Goal: Book appointment/travel/reservation

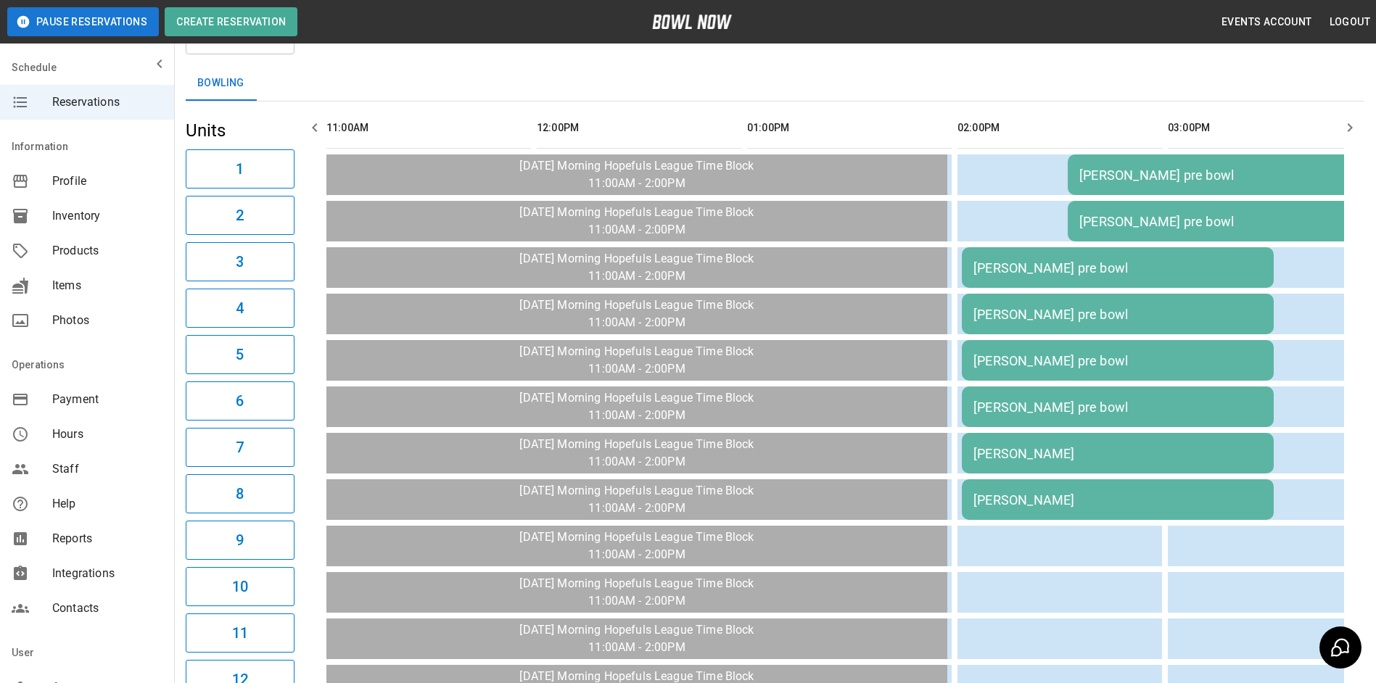
click at [1349, 120] on icon "button" at bounding box center [1349, 127] width 17 height 17
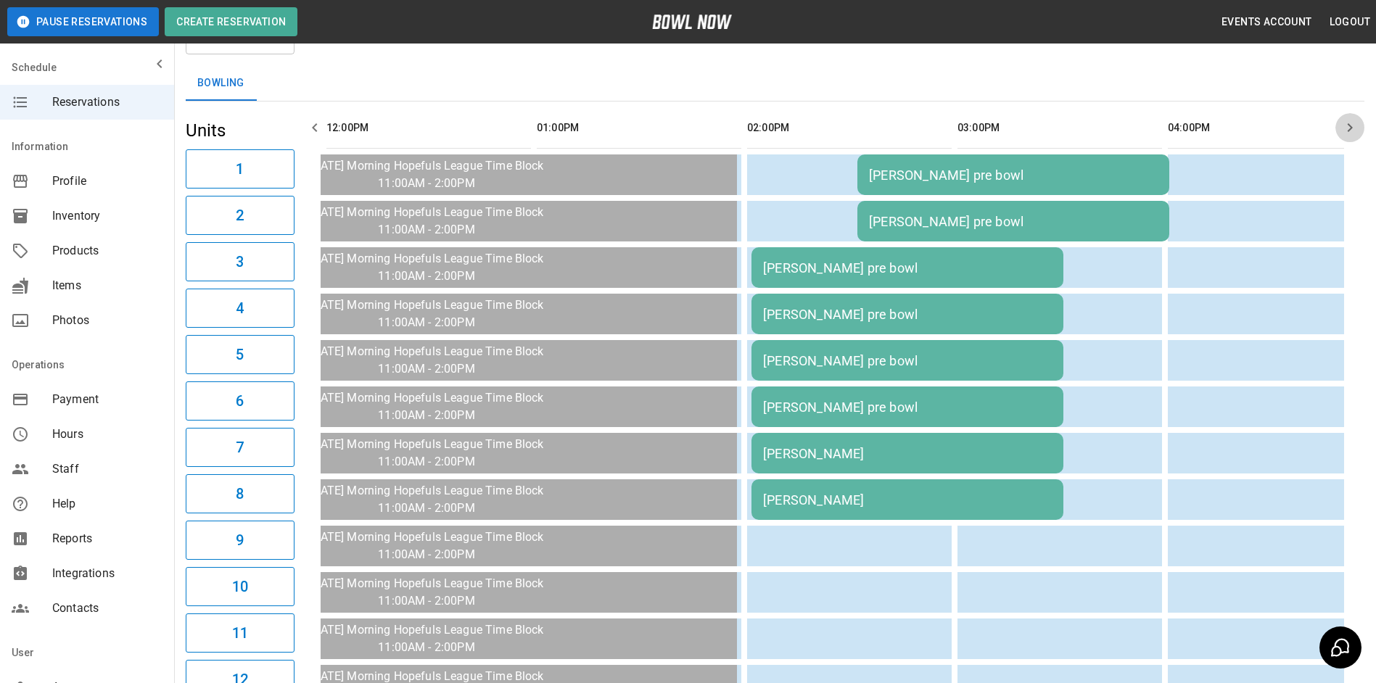
drag, startPoint x: 1350, startPoint y: 122, endPoint x: 1321, endPoint y: 139, distance: 33.8
click at [1347, 123] on icon "button" at bounding box center [1349, 127] width 17 height 17
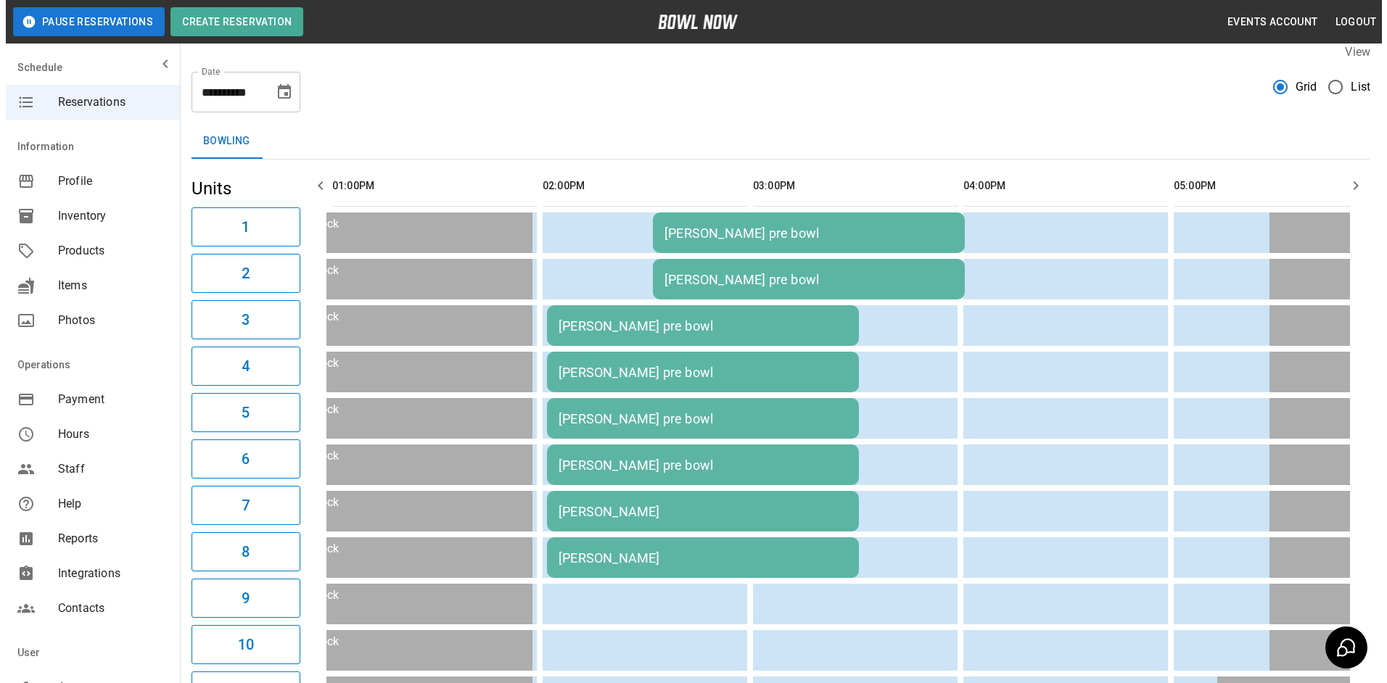
scroll to position [13, 0]
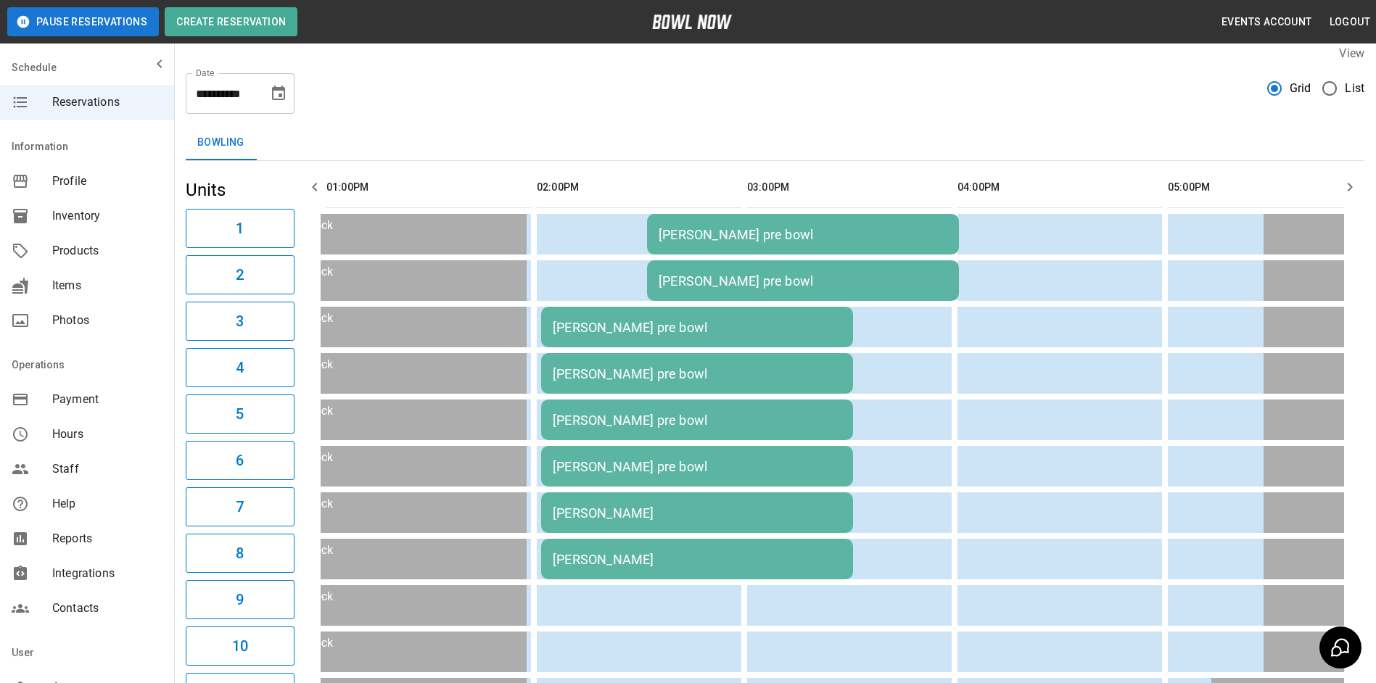
click at [759, 526] on td "[PERSON_NAME]" at bounding box center [697, 512] width 312 height 41
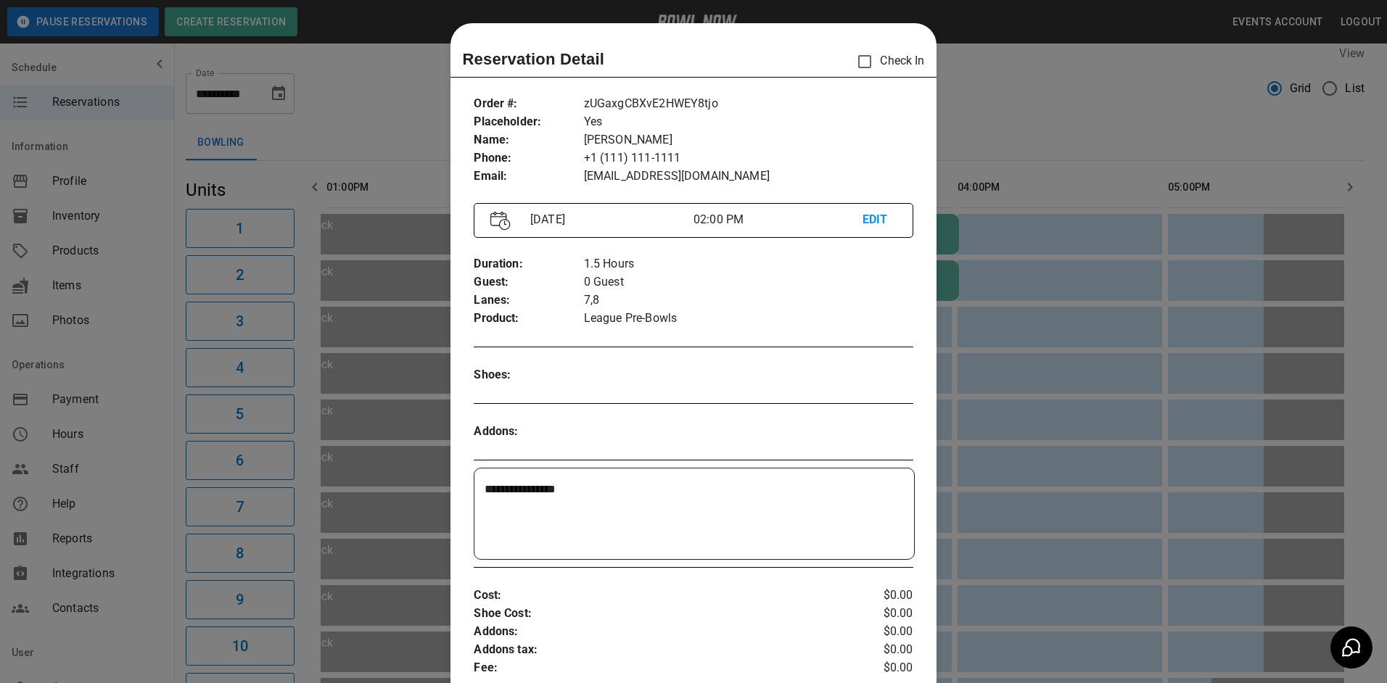
scroll to position [23, 0]
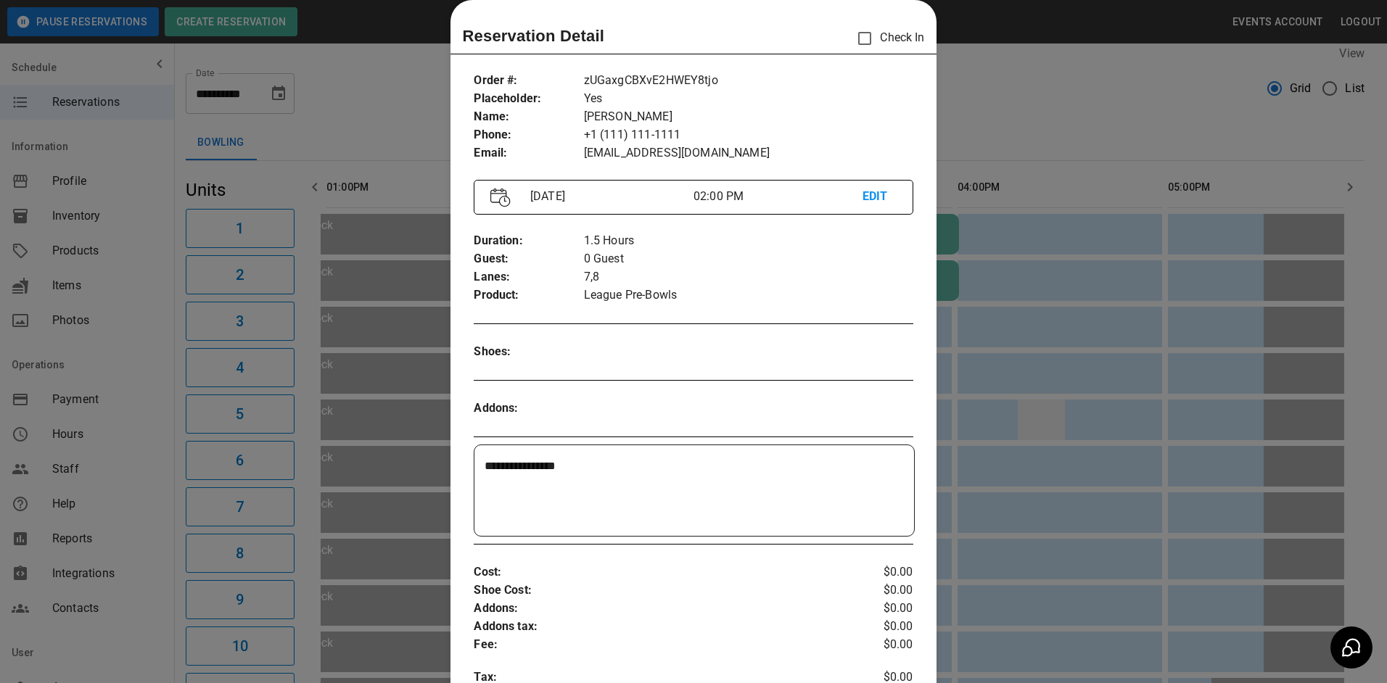
click at [1041, 418] on div at bounding box center [693, 341] width 1387 height 683
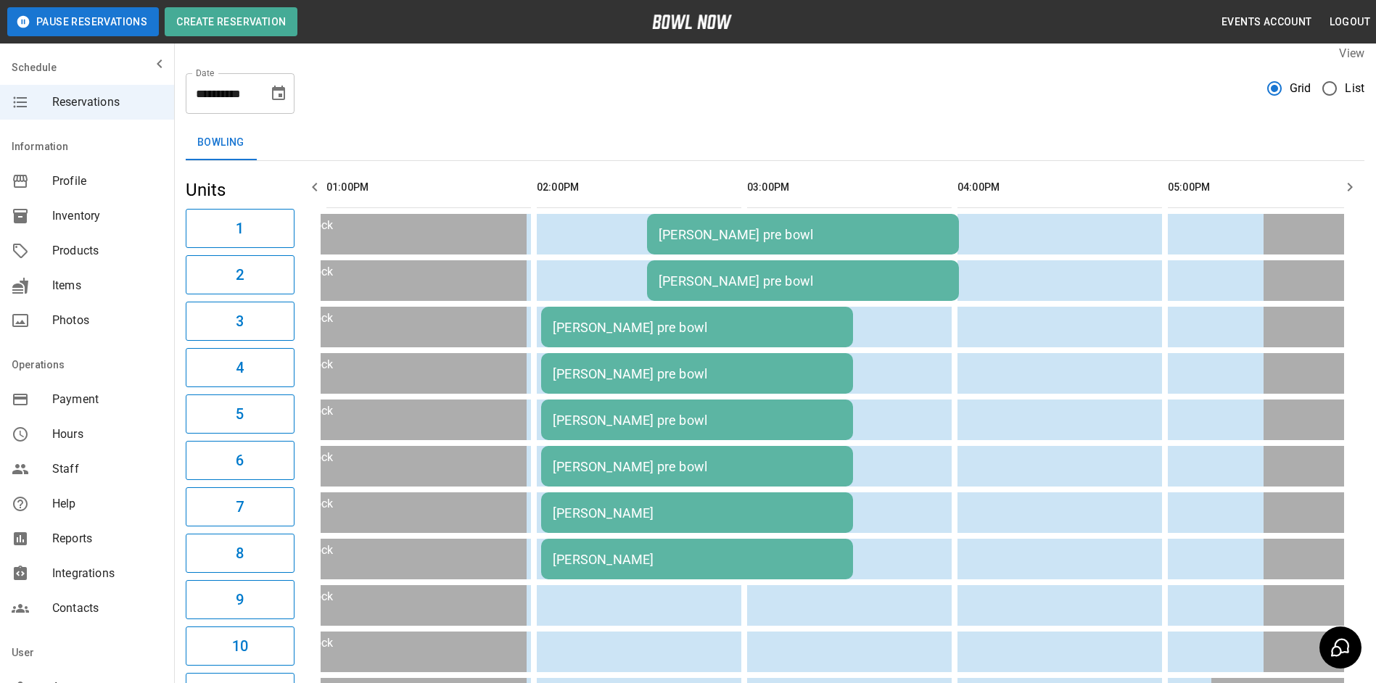
click at [690, 429] on td "[PERSON_NAME] pre bowl" at bounding box center [697, 420] width 312 height 41
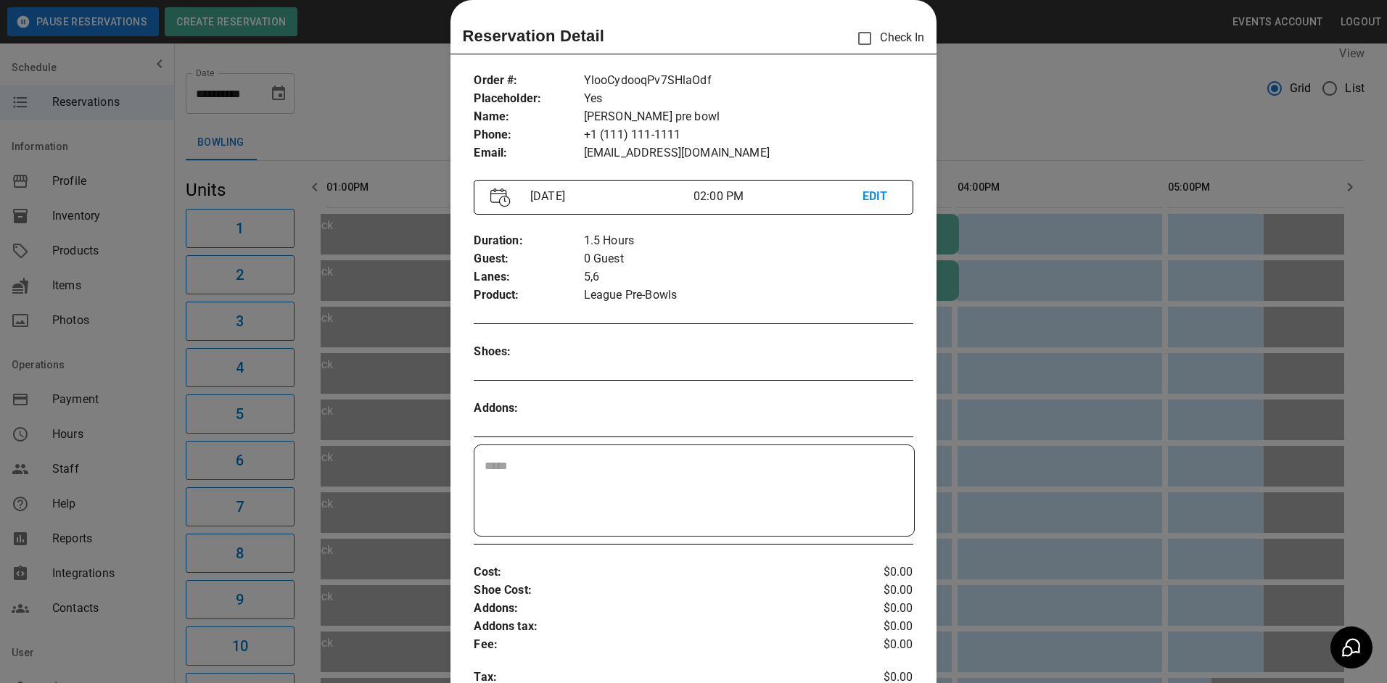
click at [1039, 392] on div at bounding box center [693, 341] width 1387 height 683
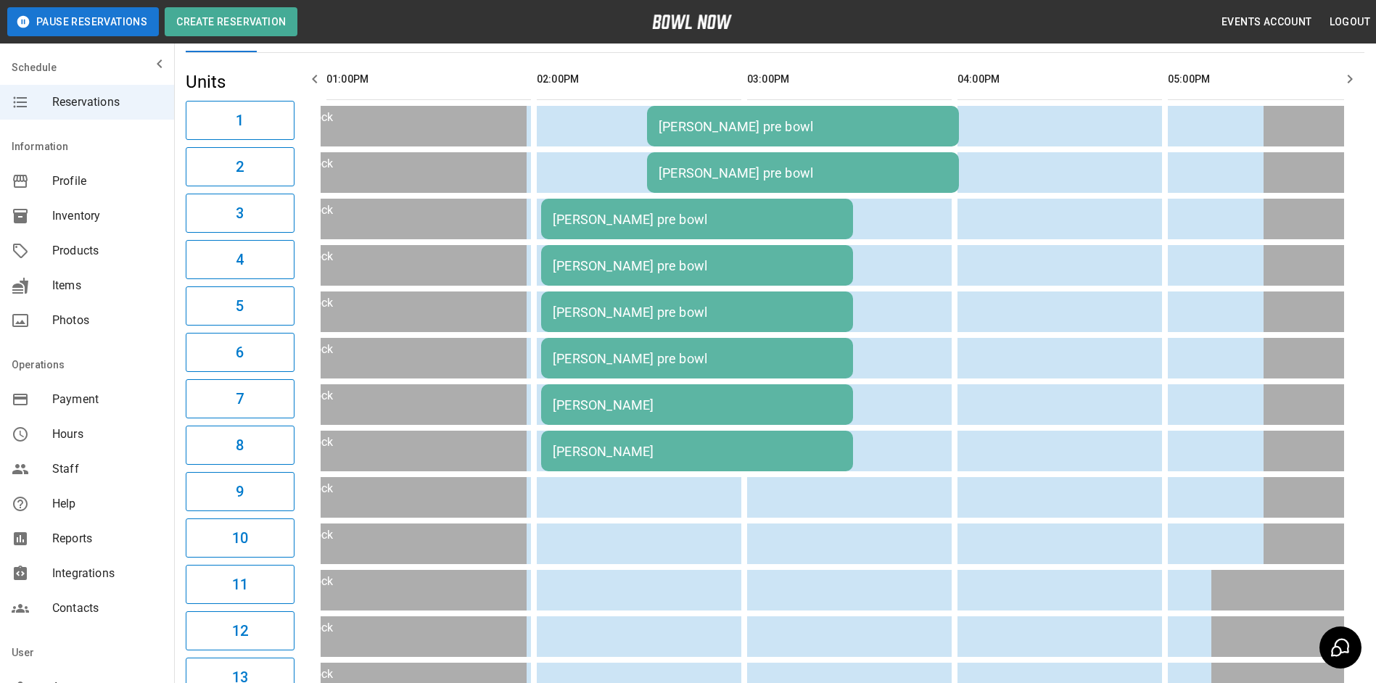
scroll to position [86, 0]
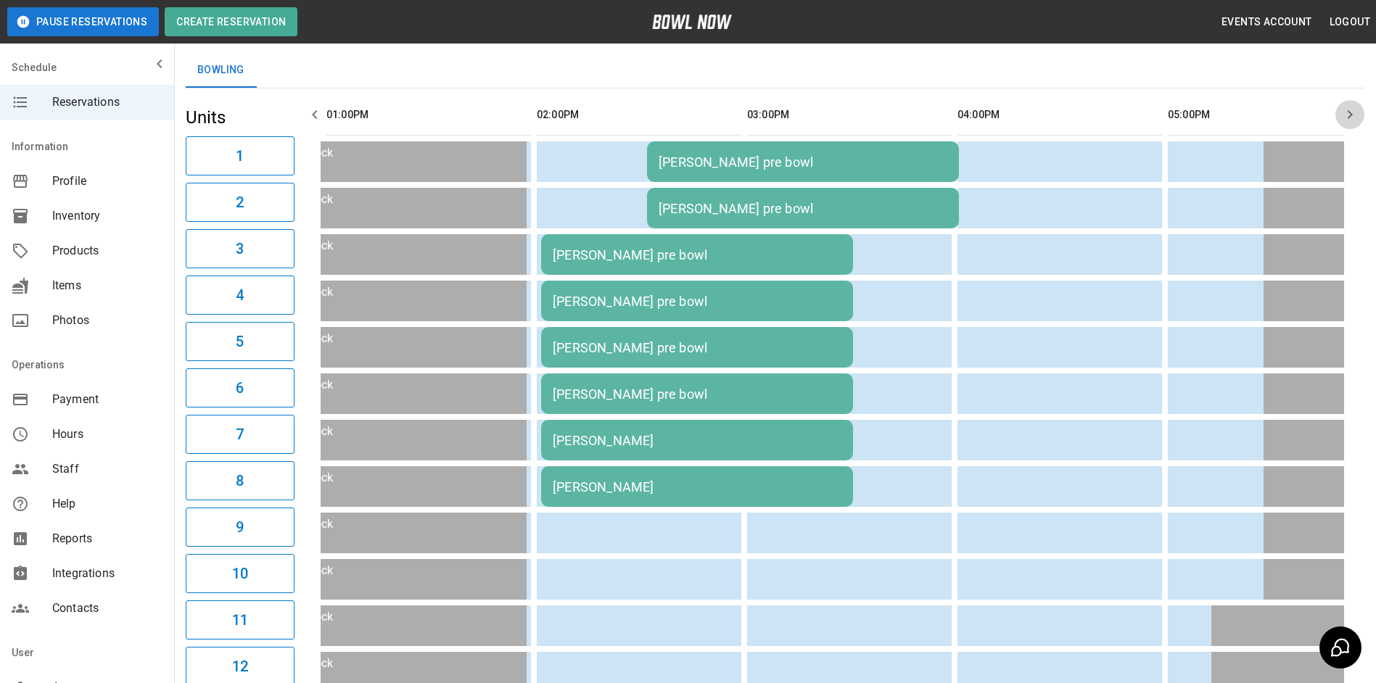
click at [1338, 122] on button "button" at bounding box center [1349, 114] width 29 height 29
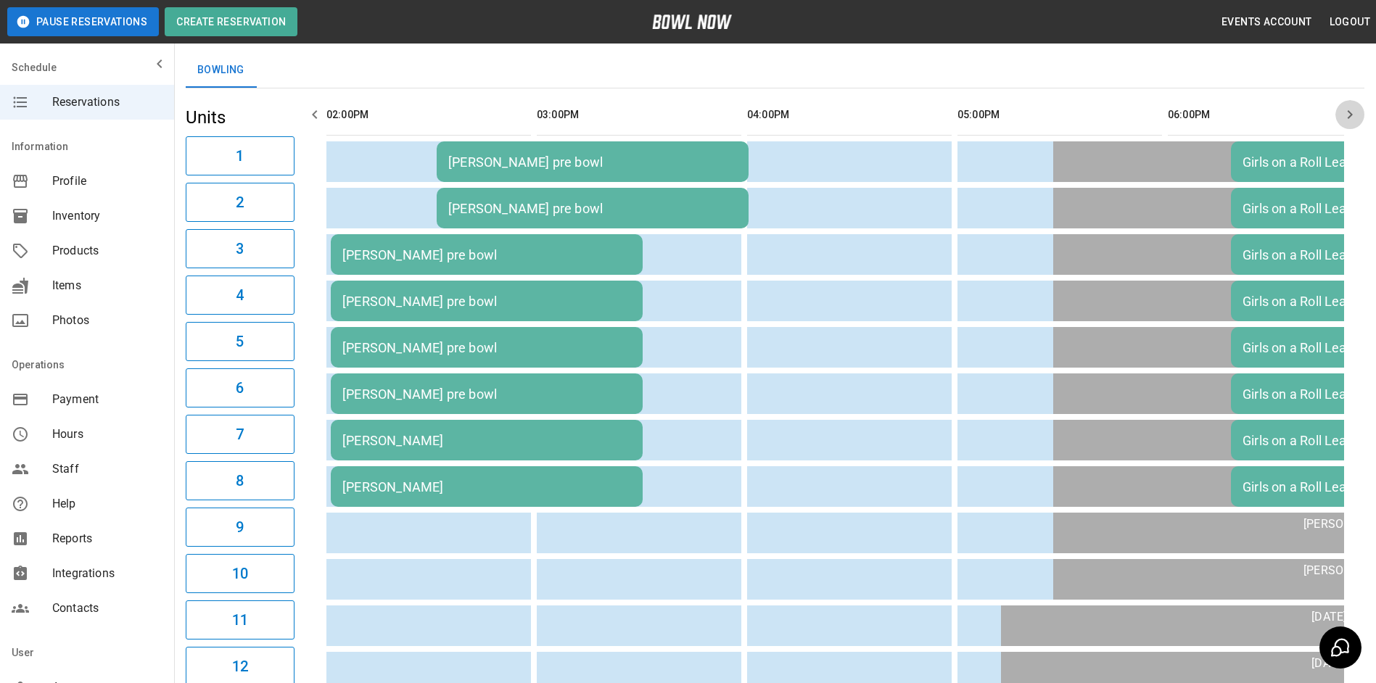
click at [1338, 121] on button "button" at bounding box center [1349, 114] width 29 height 29
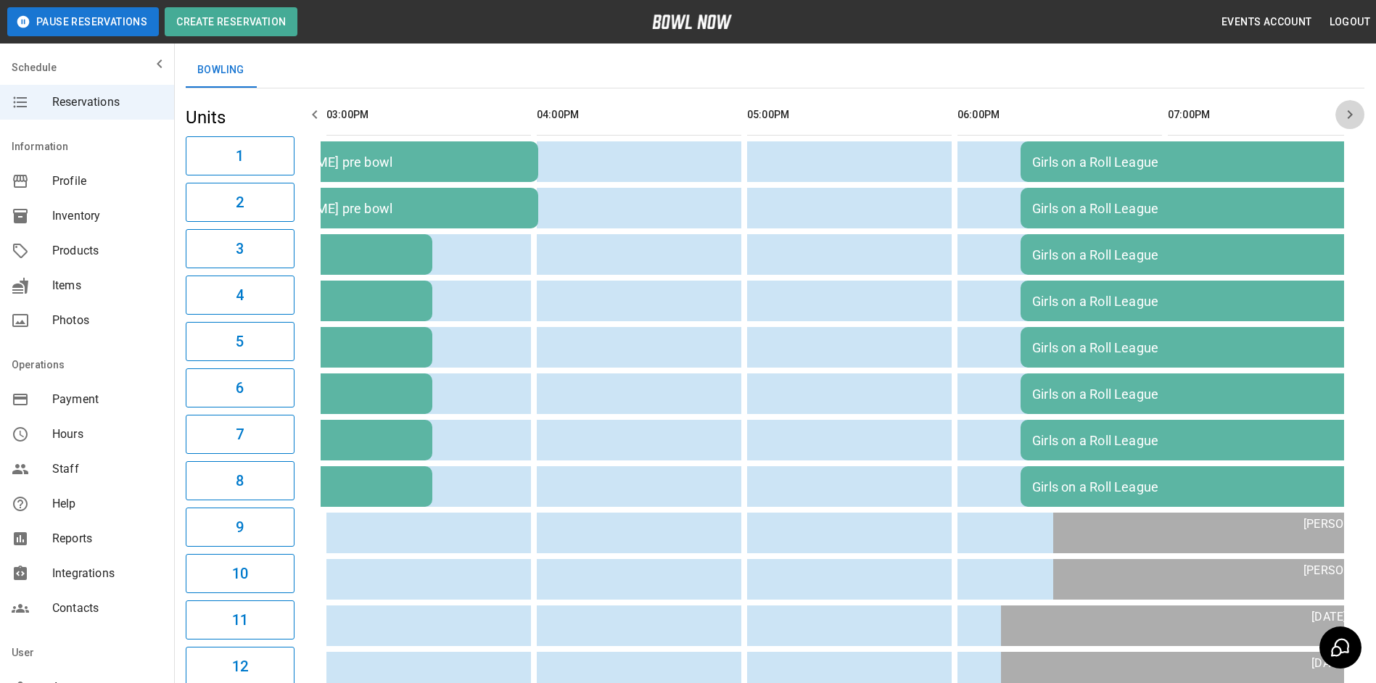
scroll to position [0, 841]
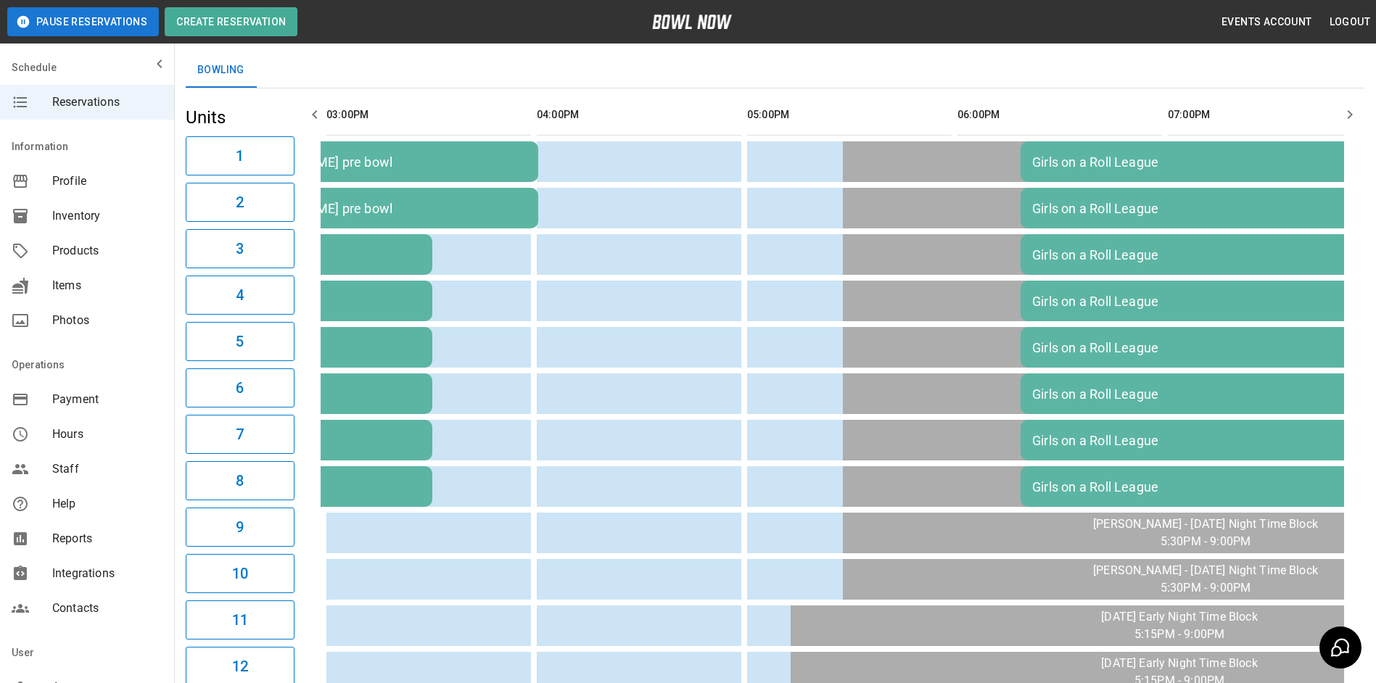
click at [1338, 120] on button "button" at bounding box center [1349, 114] width 29 height 29
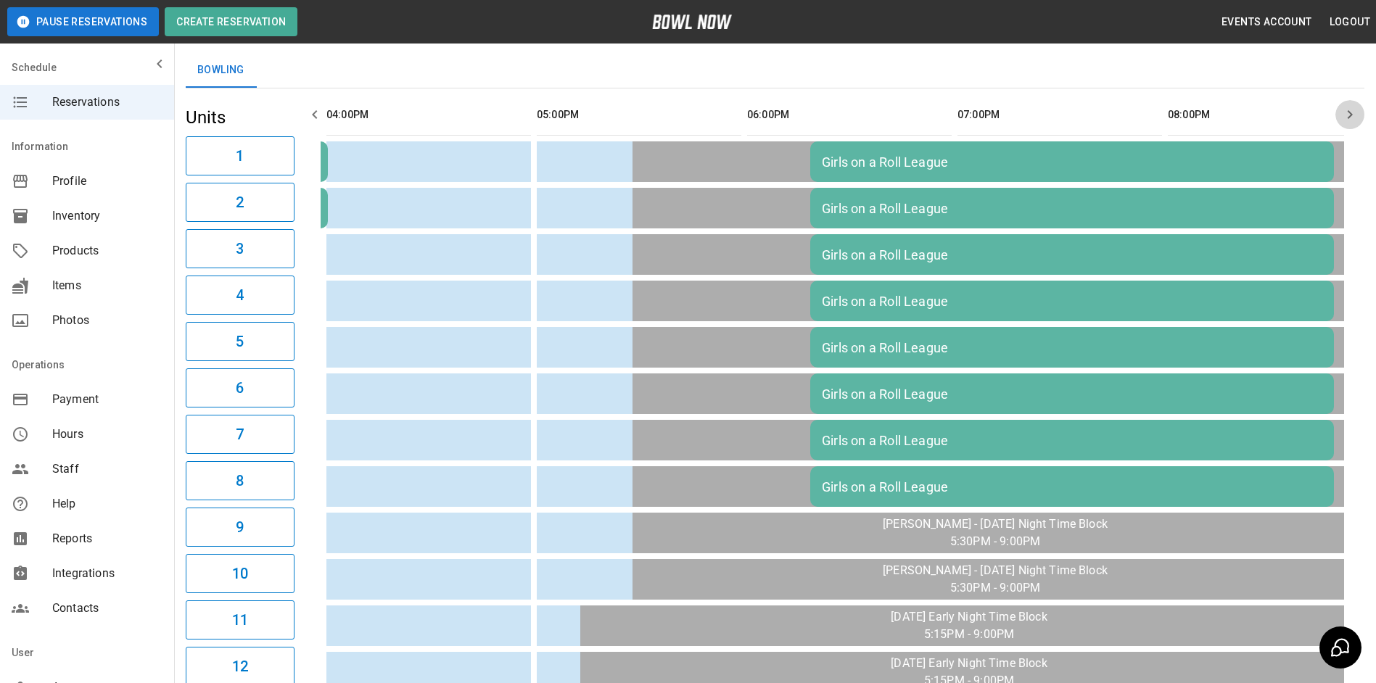
click at [1338, 120] on button "button" at bounding box center [1349, 114] width 29 height 29
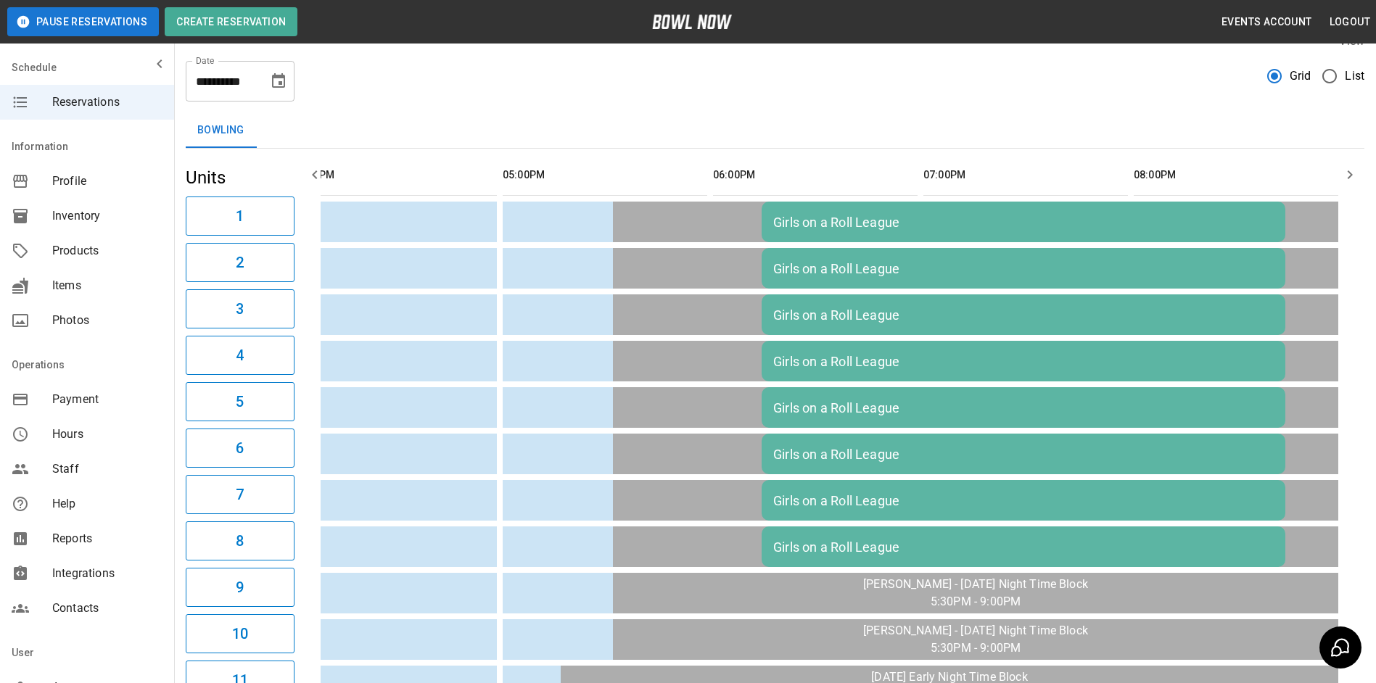
scroll to position [13, 0]
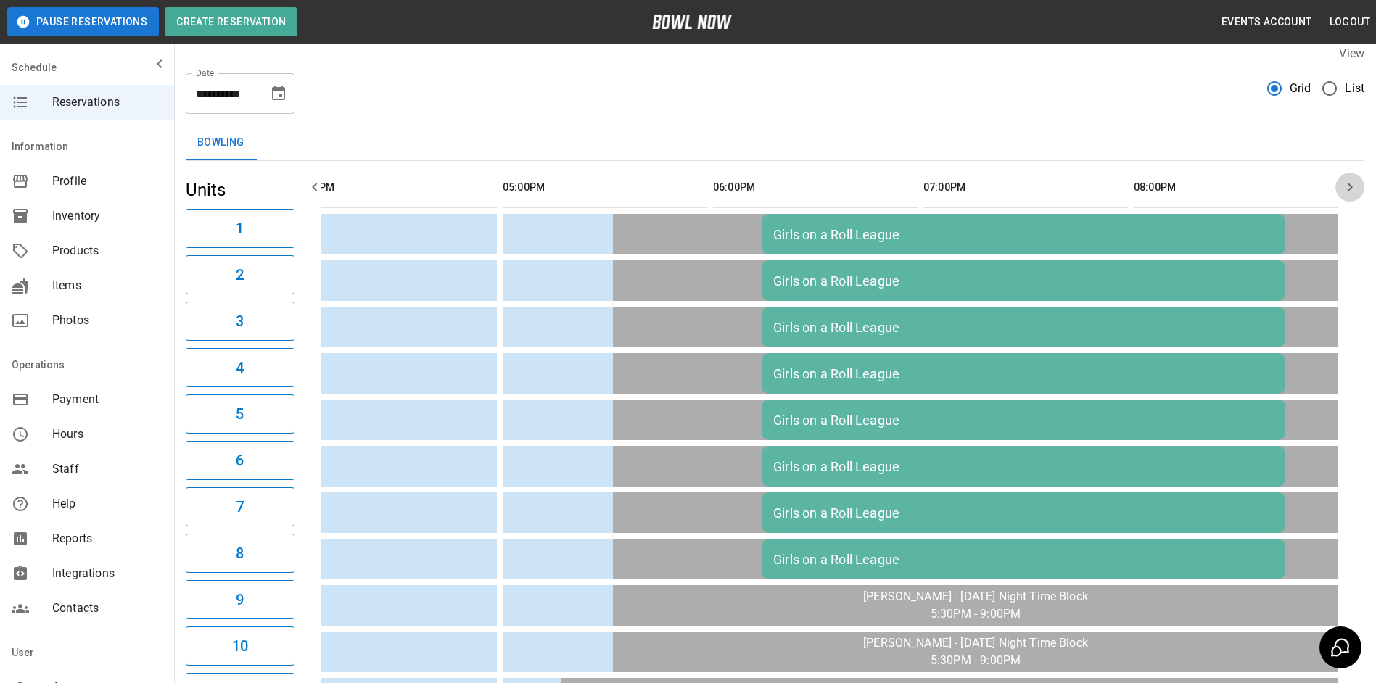
click at [1345, 182] on icon "button" at bounding box center [1349, 186] width 17 height 17
drag, startPoint x: 1342, startPoint y: 186, endPoint x: 1300, endPoint y: 181, distance: 43.0
click at [302, 183] on button "button" at bounding box center [314, 187] width 29 height 29
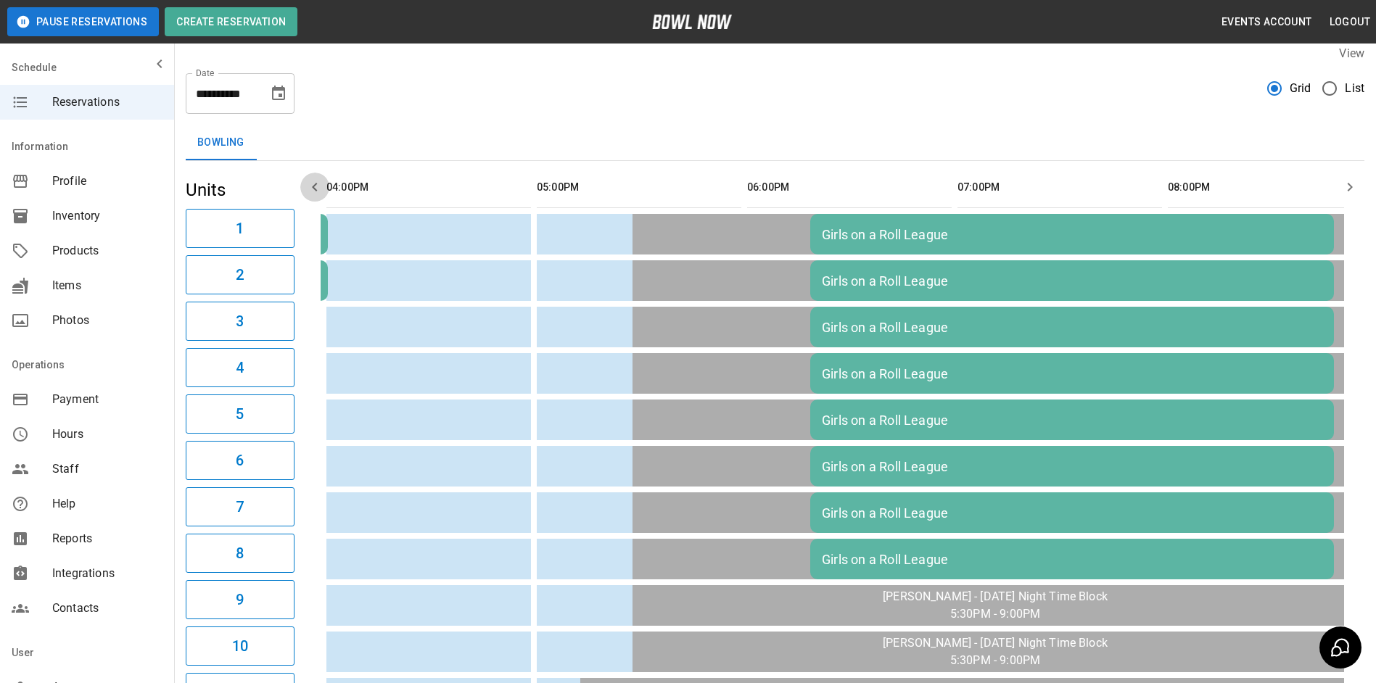
click at [302, 183] on button "button" at bounding box center [314, 187] width 29 height 29
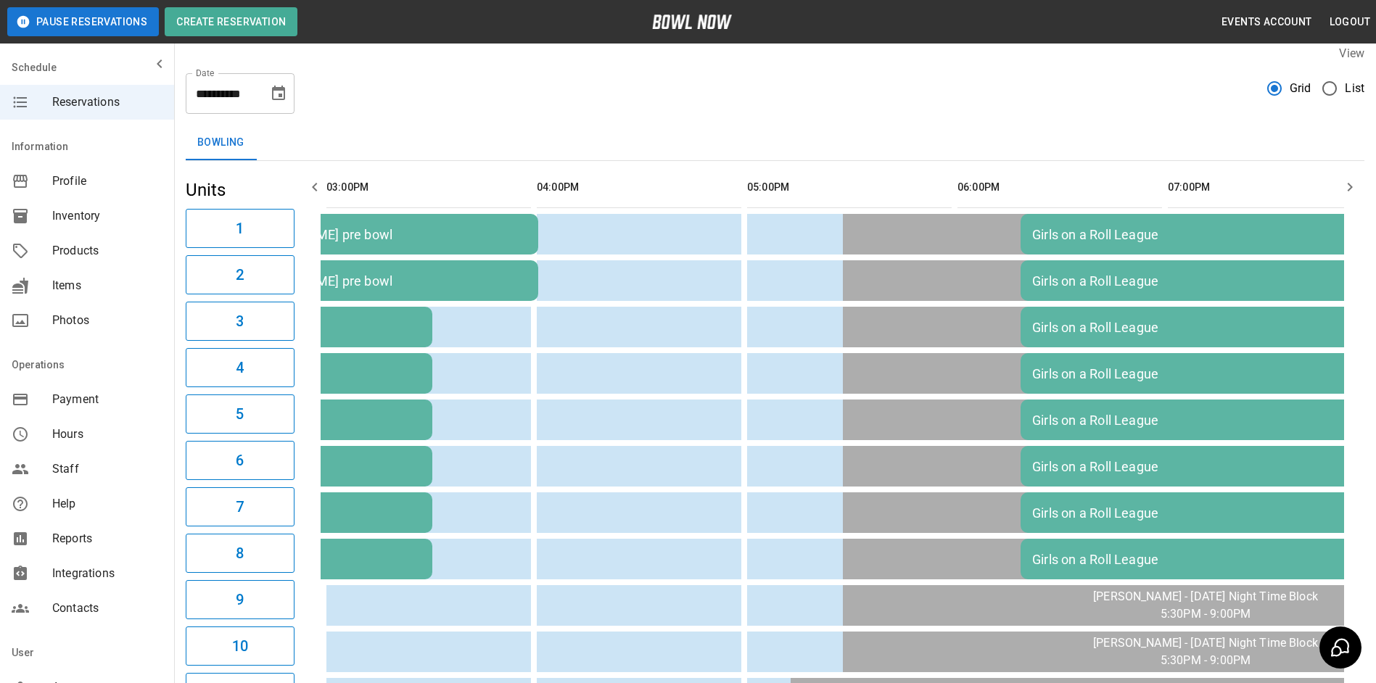
click at [302, 183] on button "button" at bounding box center [314, 187] width 29 height 29
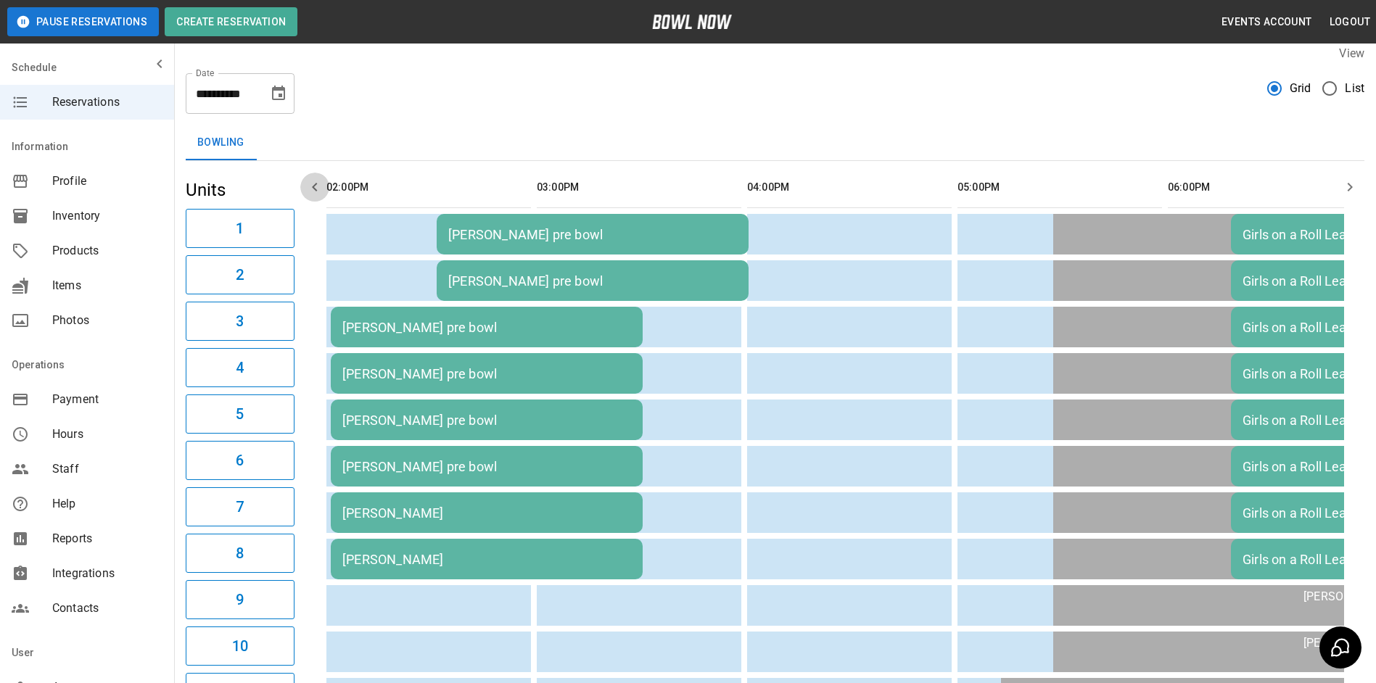
click at [302, 183] on button "button" at bounding box center [314, 187] width 29 height 29
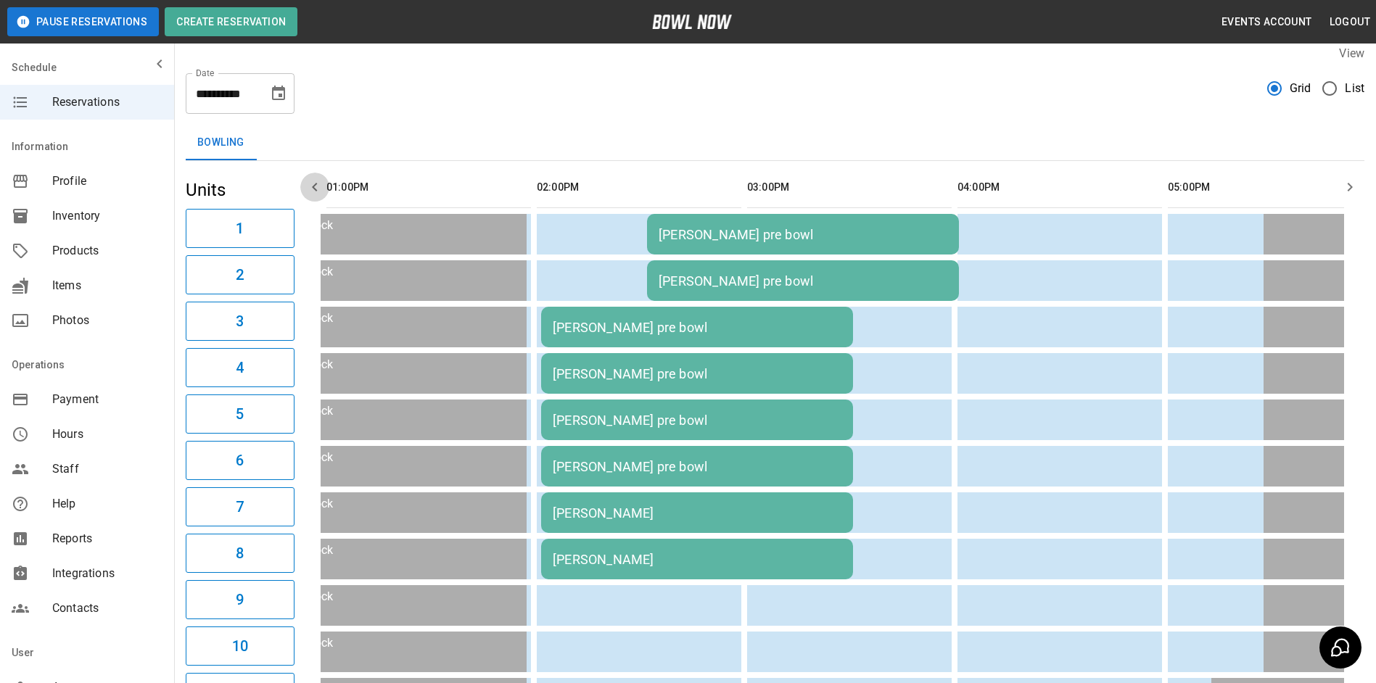
click at [303, 187] on button "button" at bounding box center [314, 187] width 29 height 29
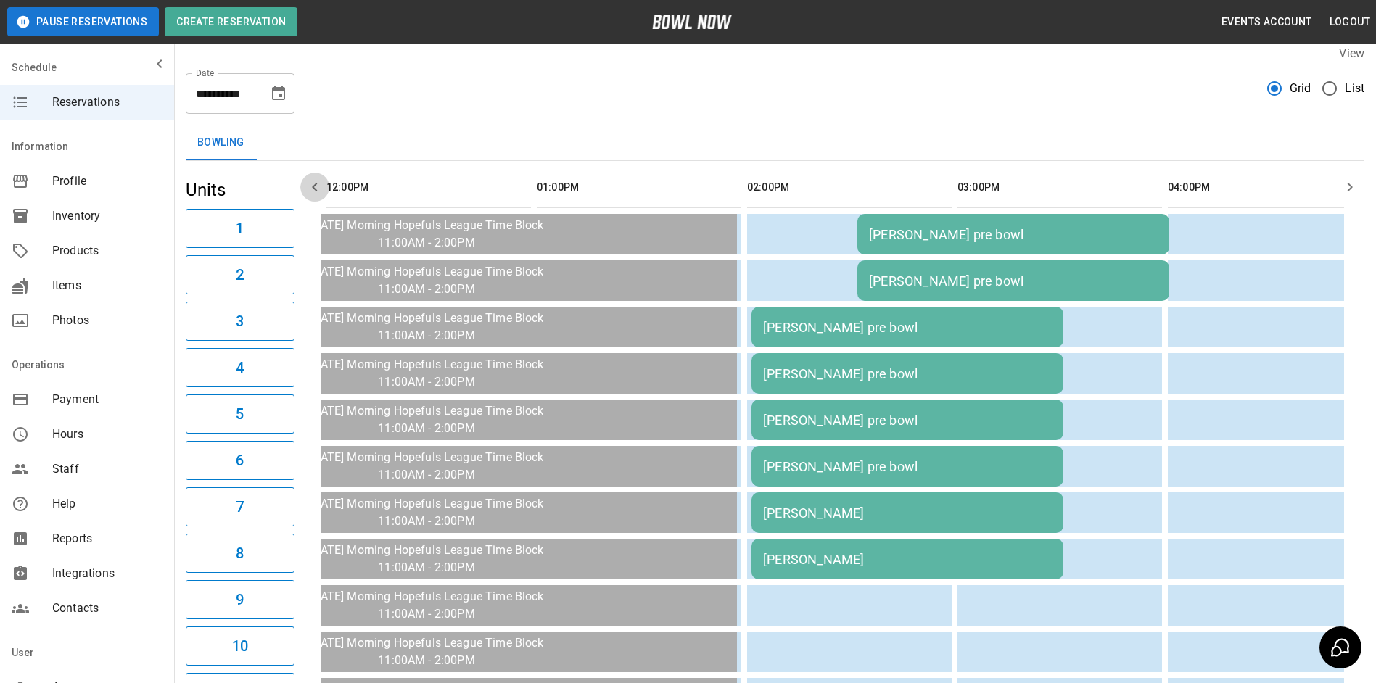
click at [304, 186] on button "button" at bounding box center [314, 187] width 29 height 29
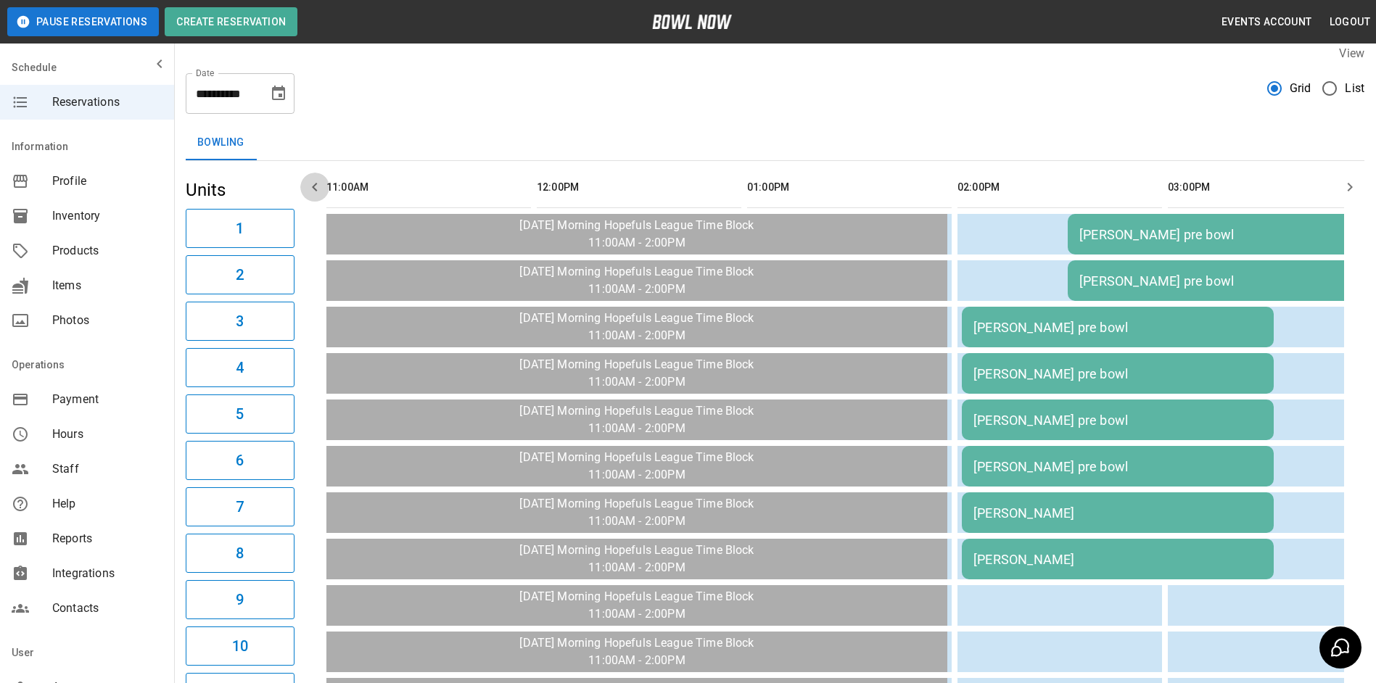
click at [305, 185] on button "button" at bounding box center [314, 187] width 29 height 29
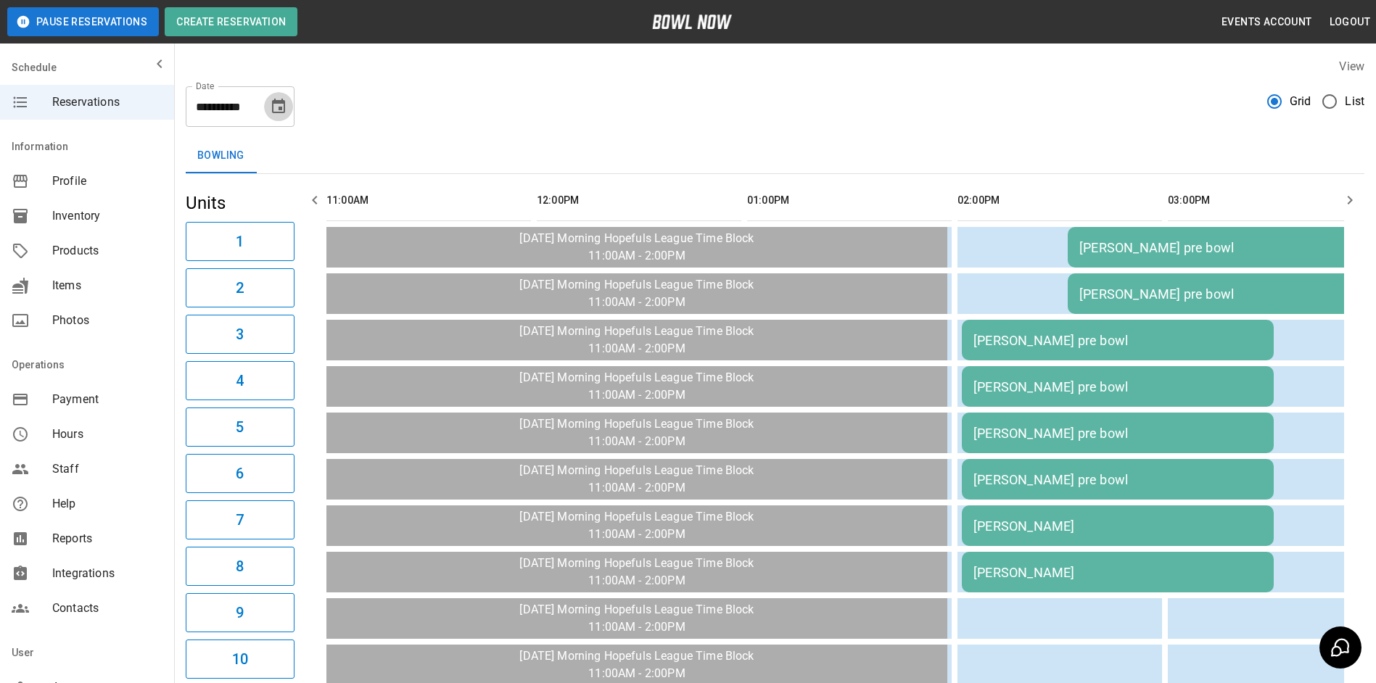
click at [284, 112] on icon "Choose date, selected date is Oct 13, 2025" at bounding box center [278, 106] width 13 height 15
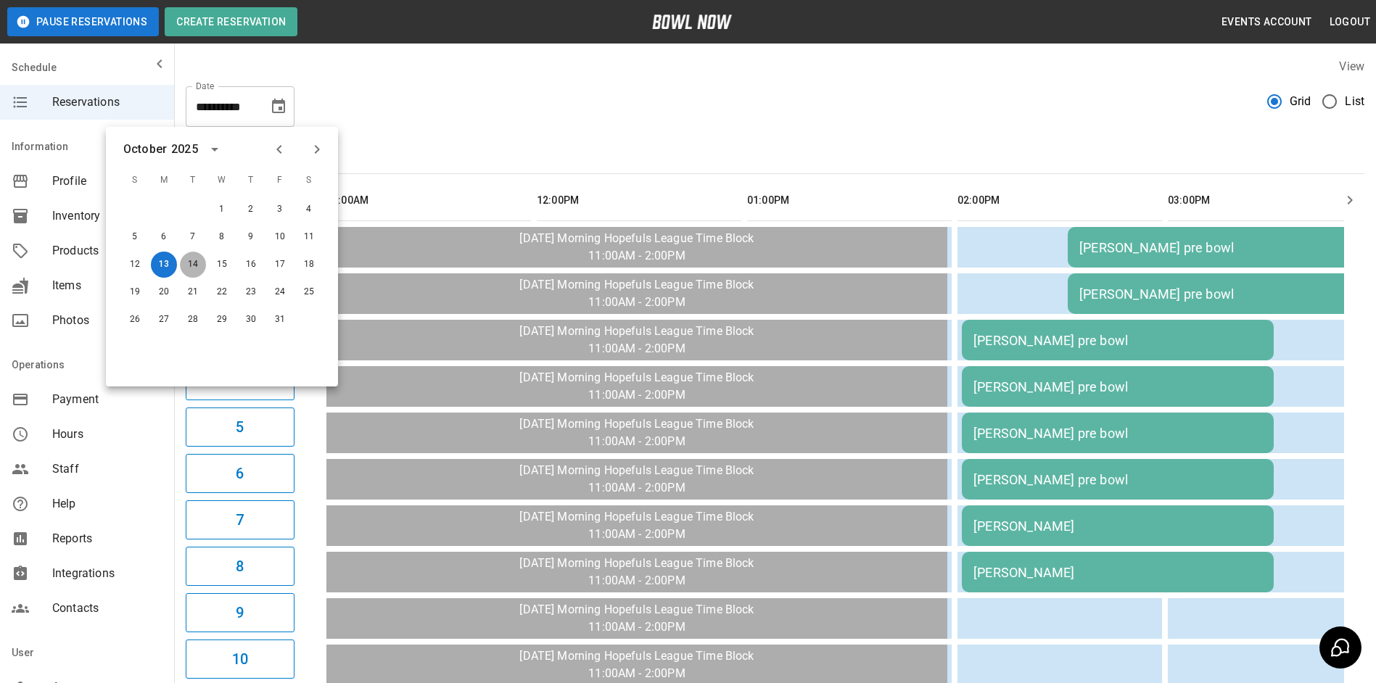
click at [193, 261] on button "14" at bounding box center [193, 265] width 26 height 26
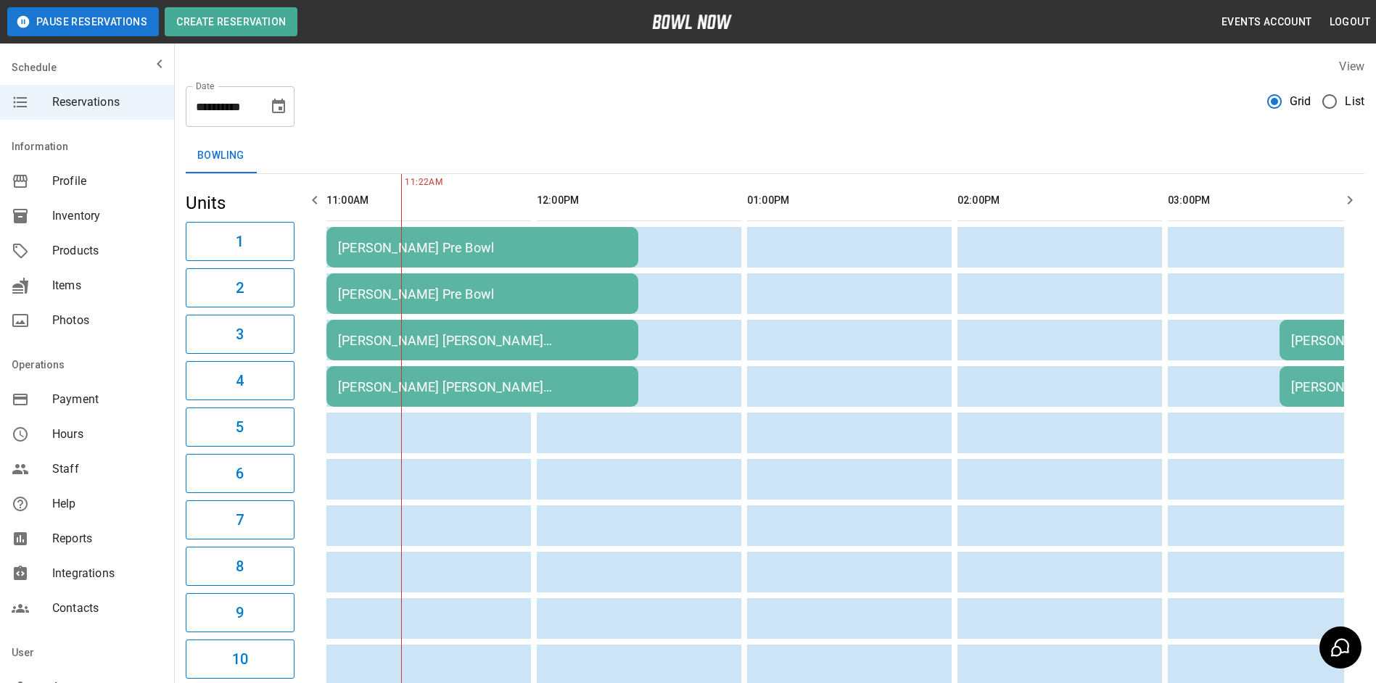
click at [315, 198] on icon "button" at bounding box center [314, 200] width 5 height 9
click at [316, 199] on icon "button" at bounding box center [314, 199] width 17 height 17
click at [318, 201] on icon "button" at bounding box center [314, 199] width 17 height 17
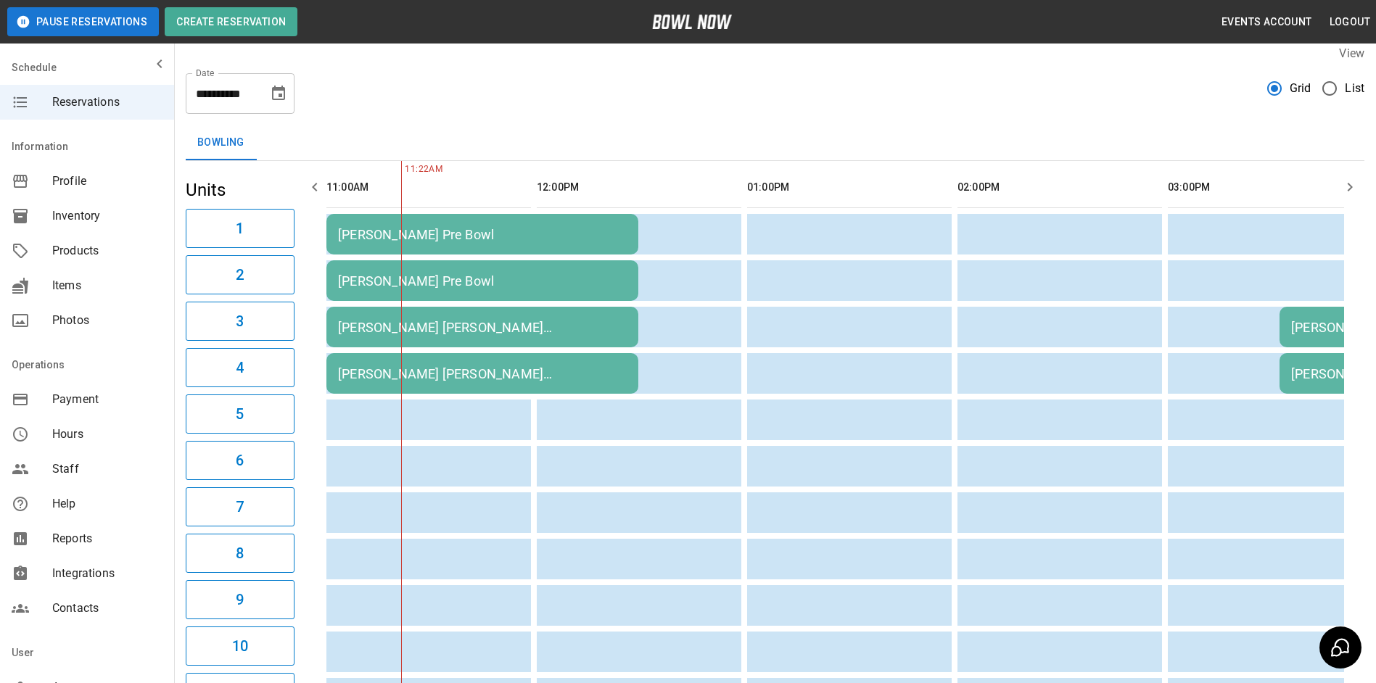
click at [1342, 186] on icon "button" at bounding box center [1349, 186] width 17 height 17
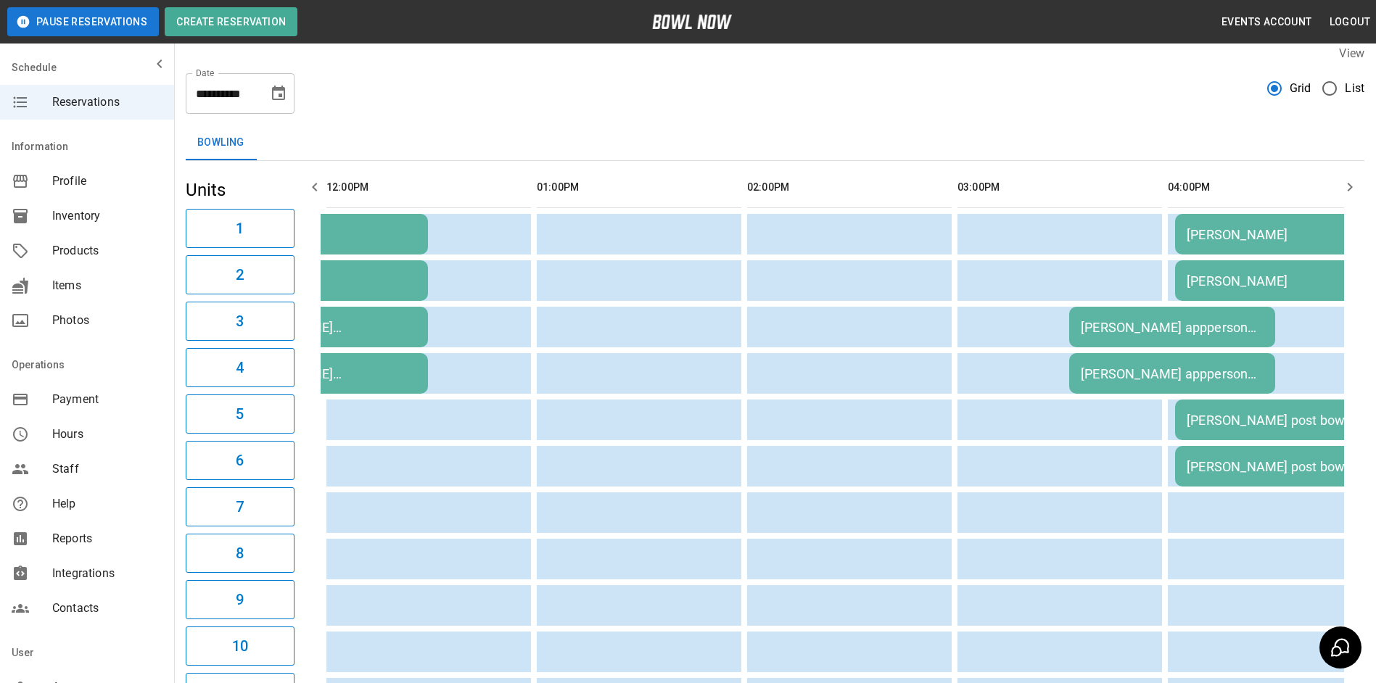
click at [1342, 186] on icon "button" at bounding box center [1349, 186] width 17 height 17
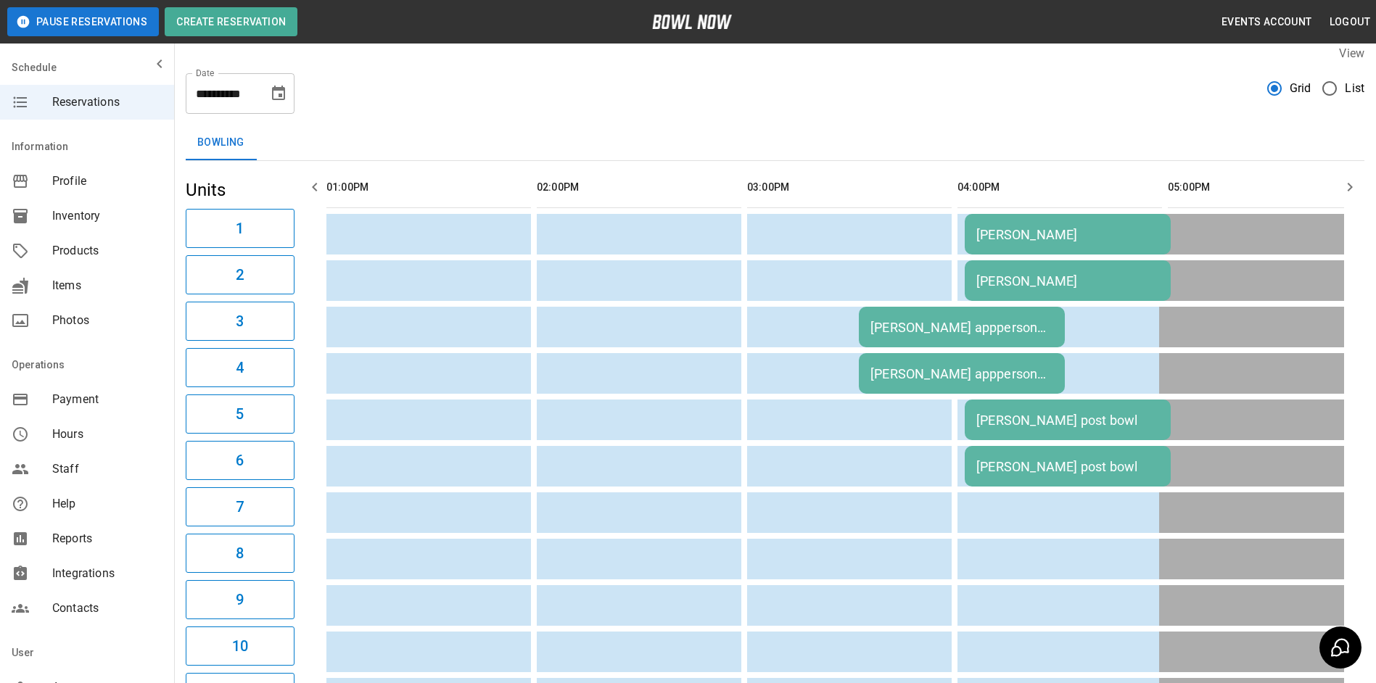
click at [1342, 186] on icon "button" at bounding box center [1349, 186] width 17 height 17
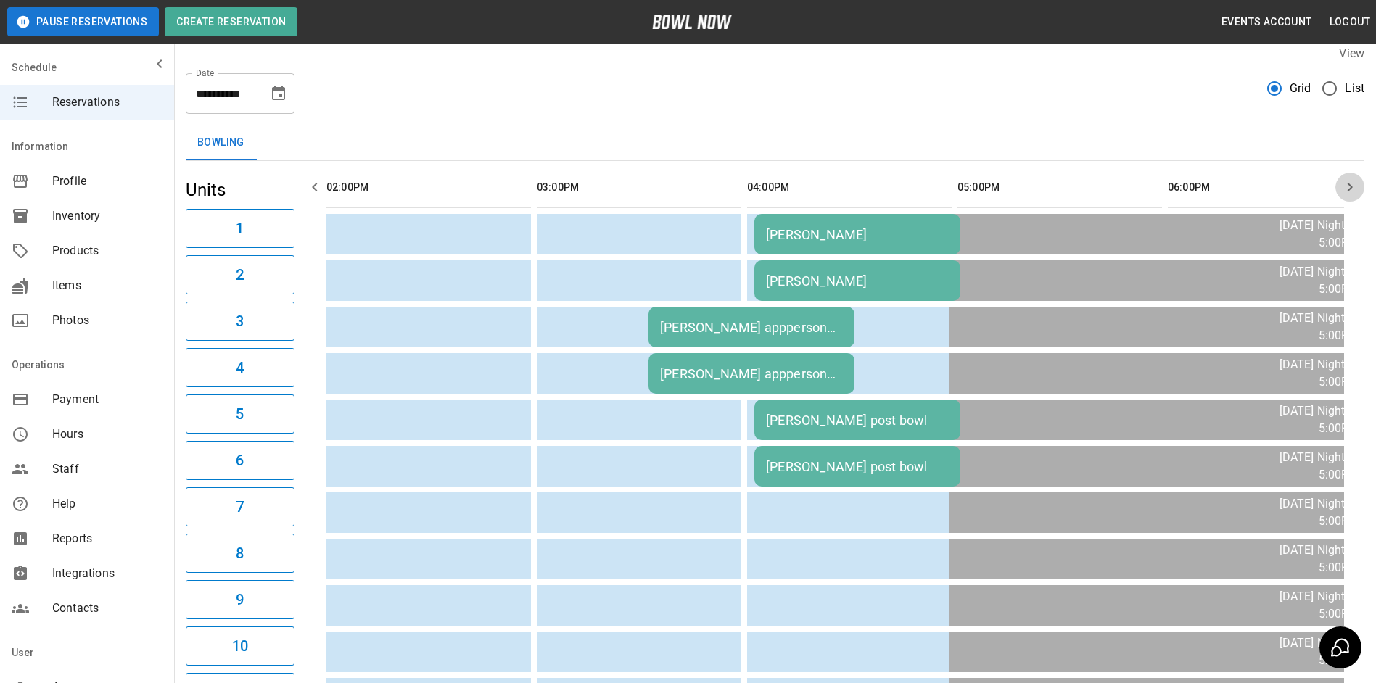
click at [1342, 186] on icon "button" at bounding box center [1349, 186] width 17 height 17
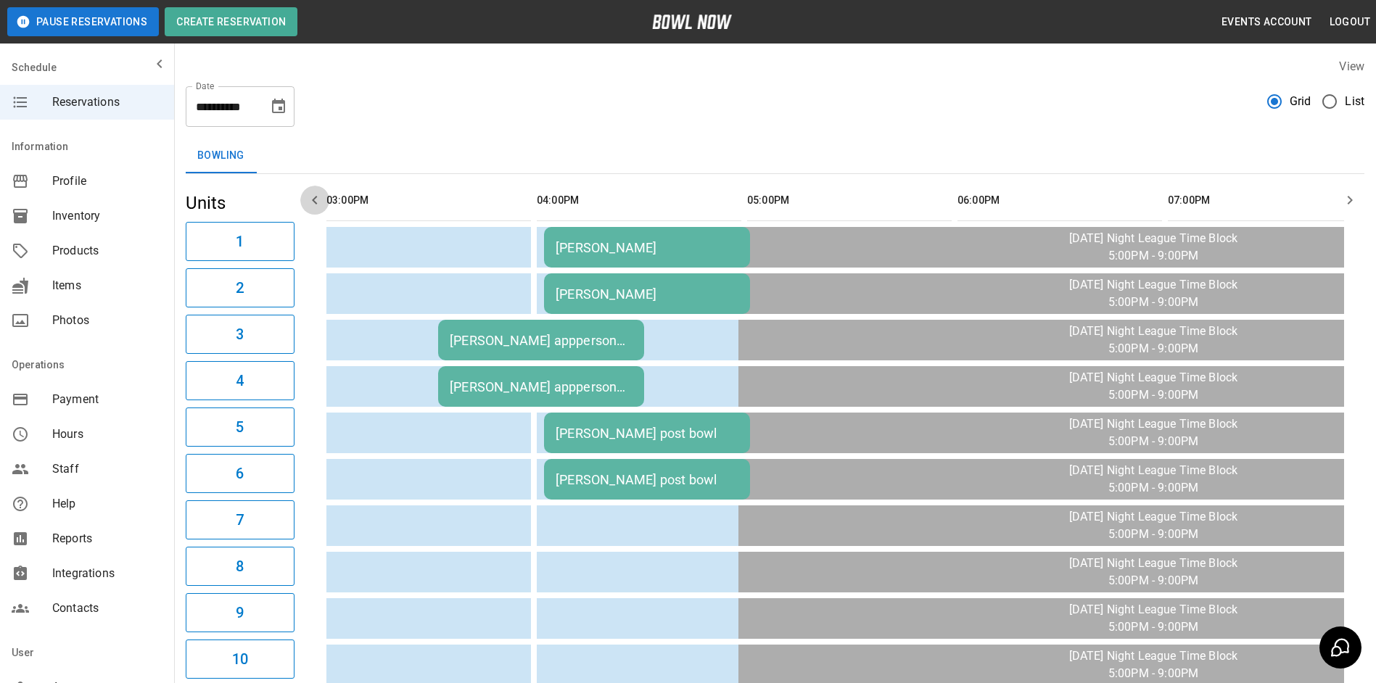
click at [321, 197] on icon "button" at bounding box center [314, 199] width 17 height 17
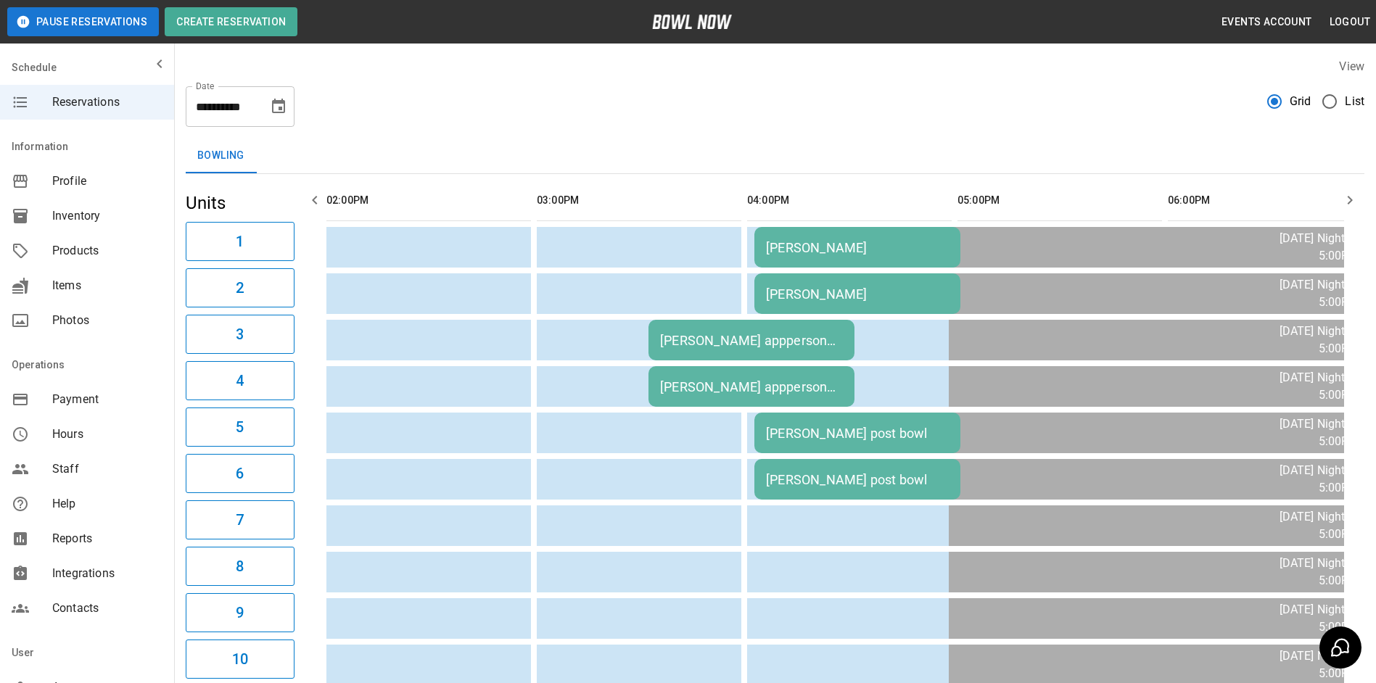
drag, startPoint x: 328, startPoint y: 199, endPoint x: 331, endPoint y: 183, distance: 15.7
click at [280, 104] on icon "Choose date, selected date is Oct 14, 2025" at bounding box center [278, 106] width 17 height 17
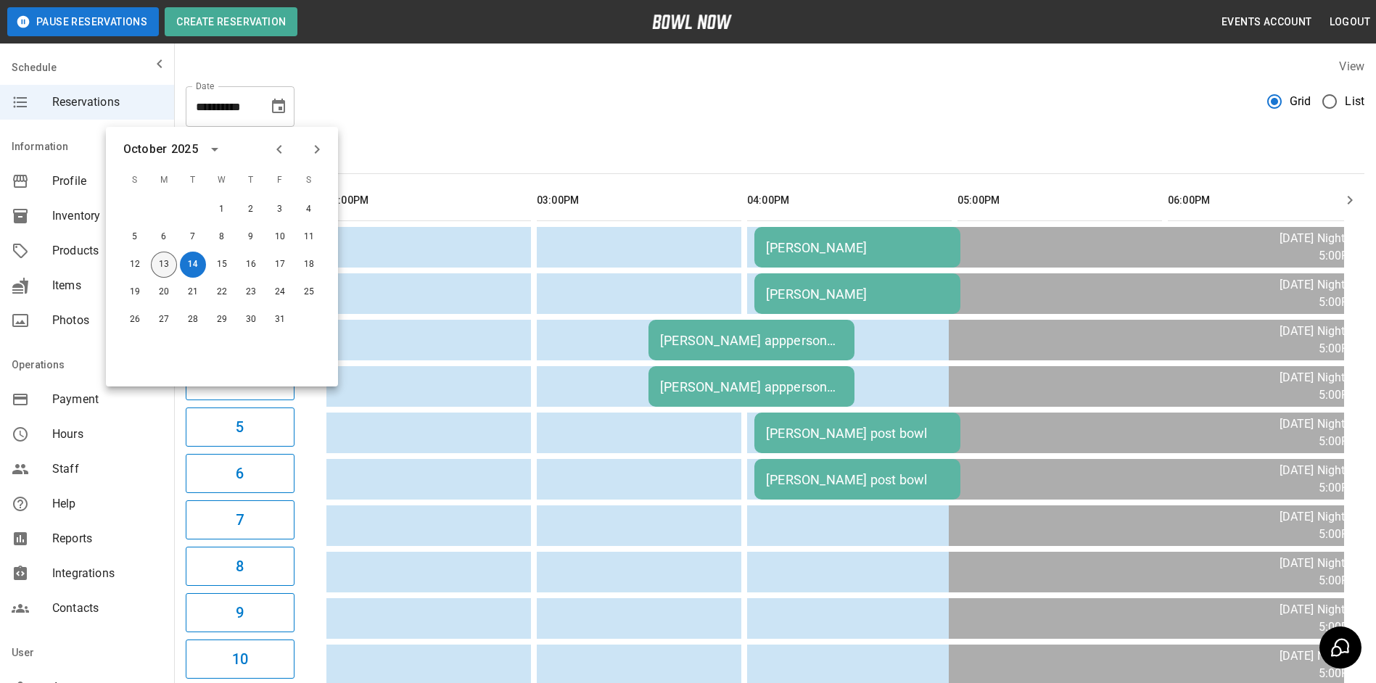
click at [165, 259] on button "13" at bounding box center [164, 265] width 26 height 26
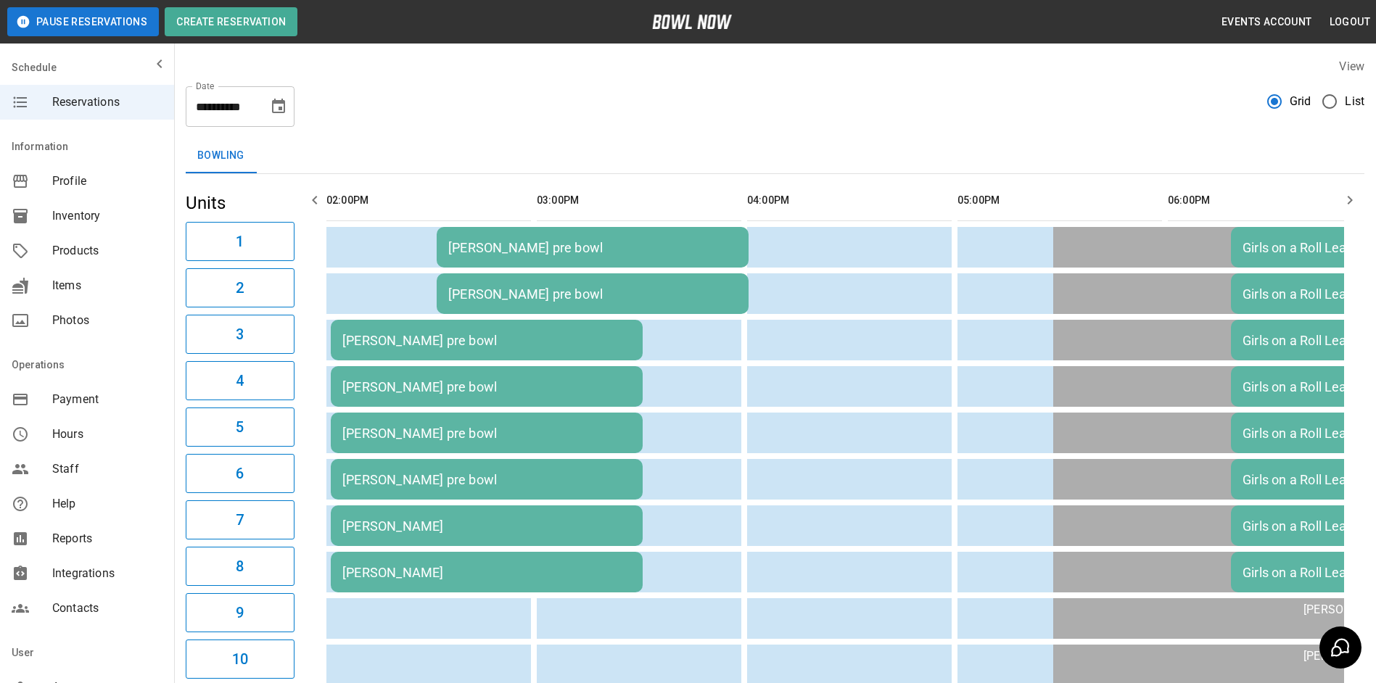
click at [311, 200] on icon "button" at bounding box center [314, 199] width 17 height 17
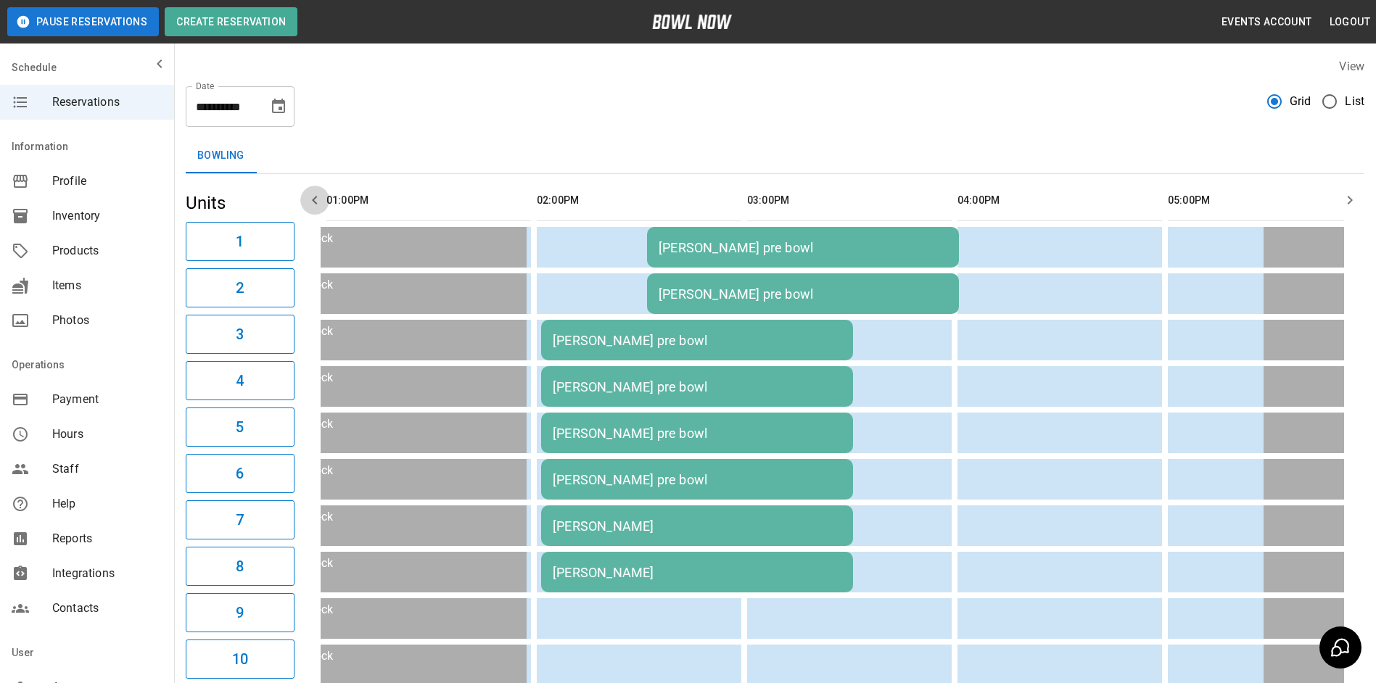
click at [310, 202] on icon "button" at bounding box center [314, 199] width 17 height 17
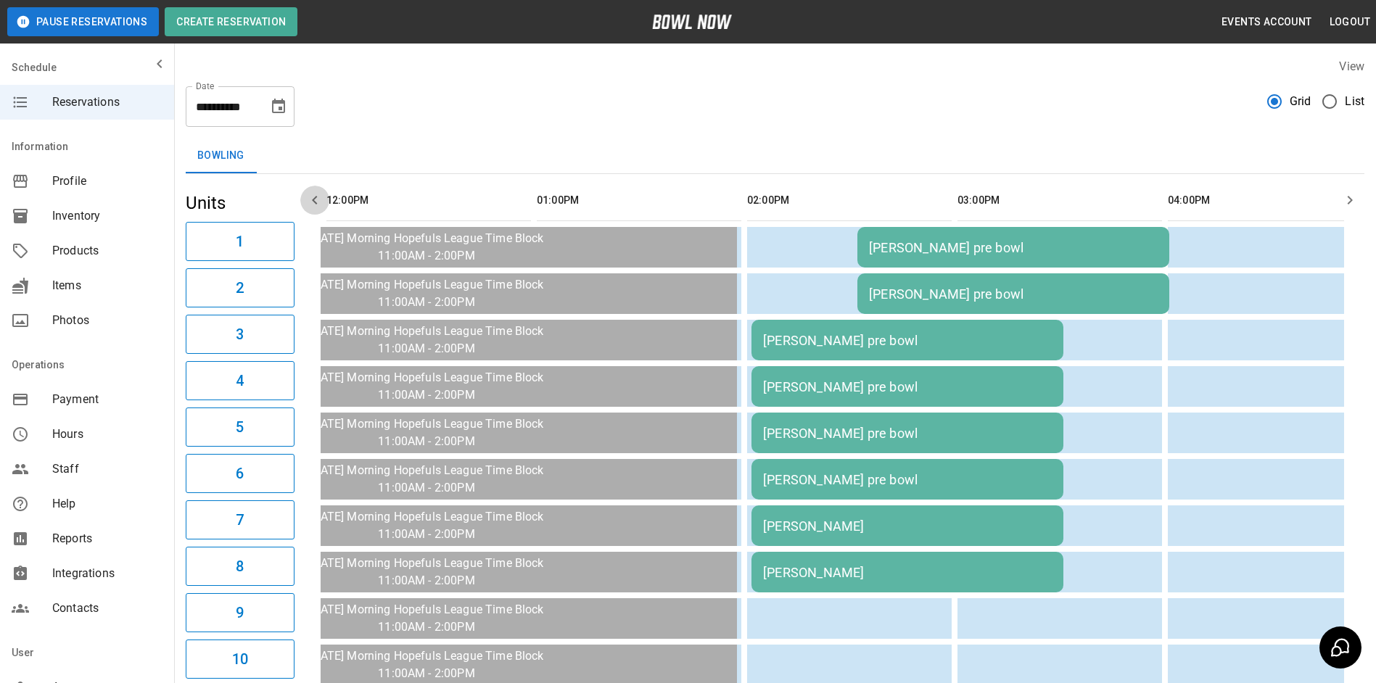
click at [309, 200] on icon "button" at bounding box center [314, 199] width 17 height 17
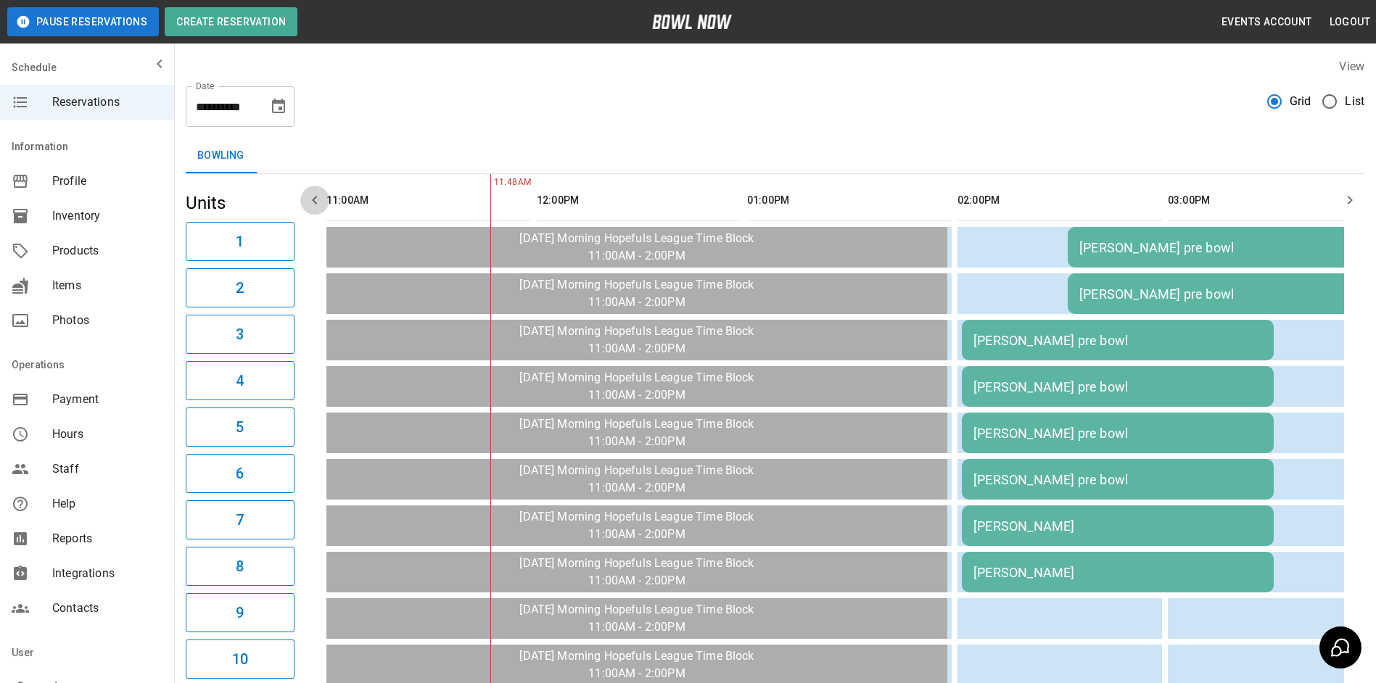
click at [308, 200] on icon "button" at bounding box center [314, 199] width 17 height 17
click at [308, 199] on icon "button" at bounding box center [314, 199] width 17 height 17
click at [284, 109] on icon "Choose date, selected date is Oct 13, 2025" at bounding box center [278, 106] width 13 height 15
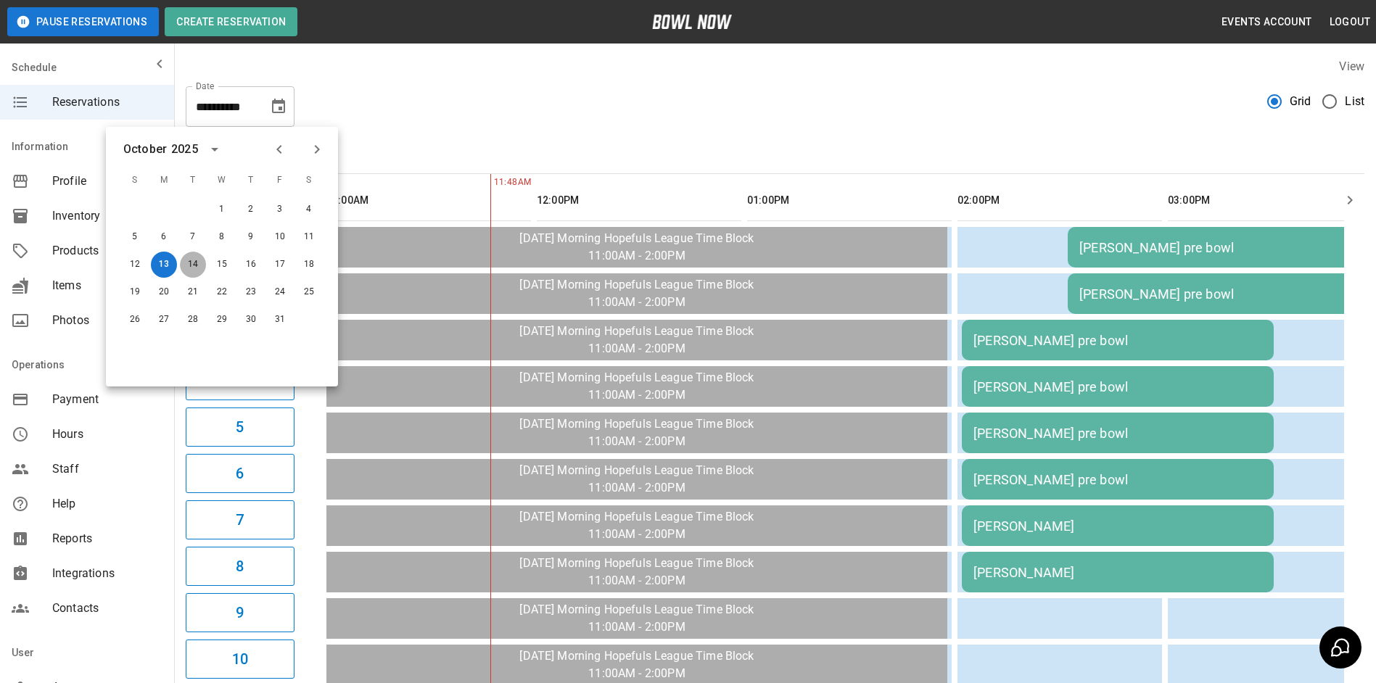
click at [197, 252] on button "14" at bounding box center [193, 265] width 26 height 26
type input "**********"
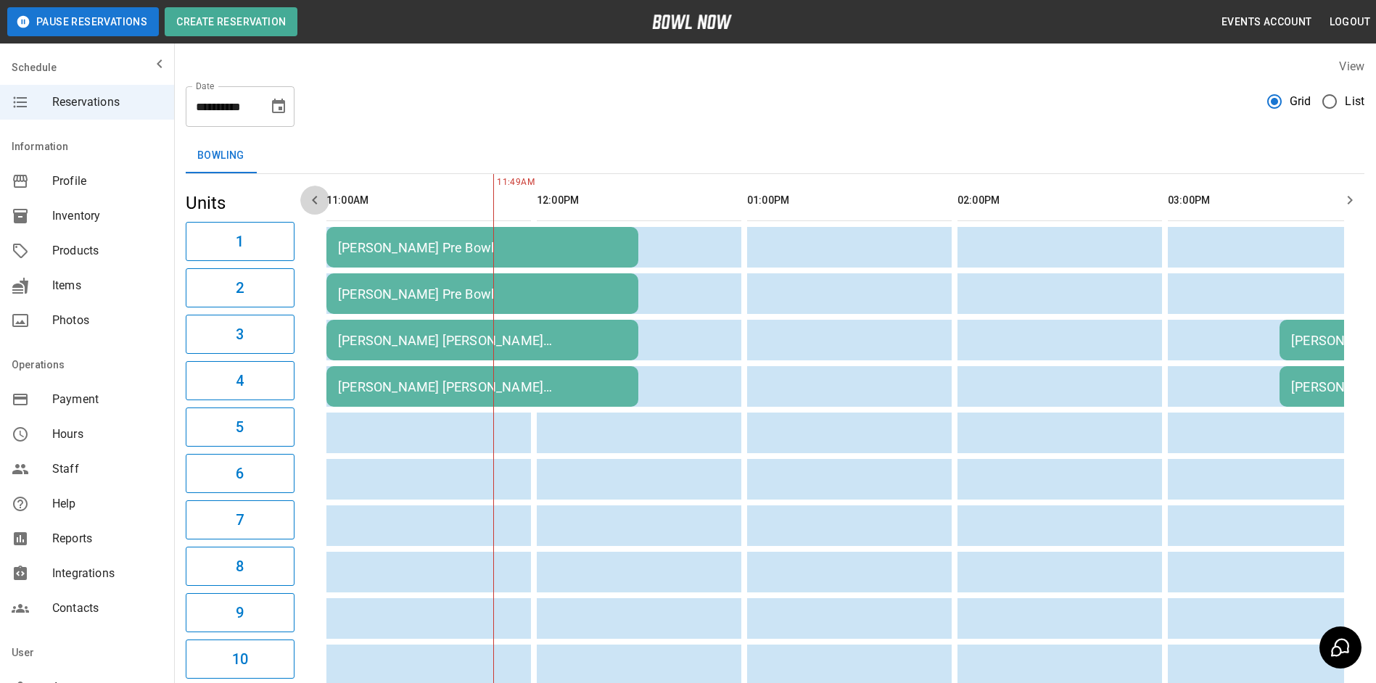
click at [305, 202] on button "button" at bounding box center [314, 200] width 29 height 29
click at [1348, 201] on icon "button" at bounding box center [1349, 199] width 17 height 17
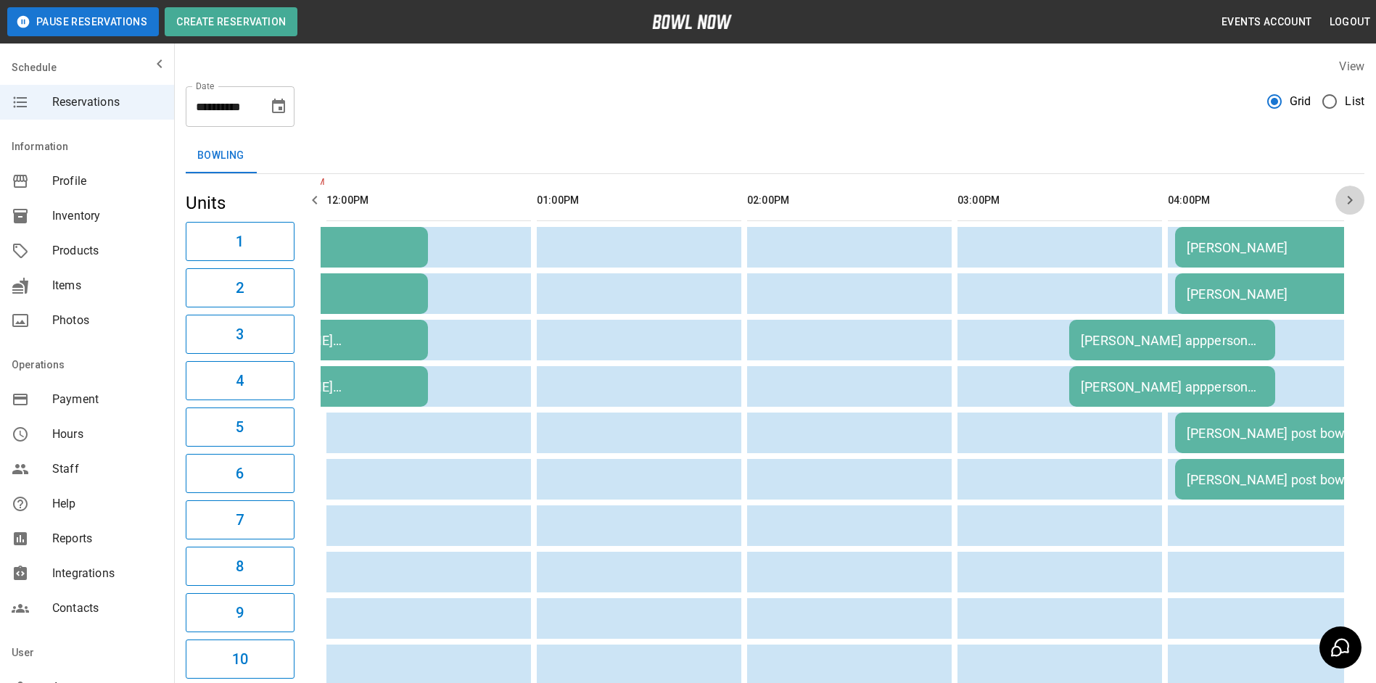
click at [1348, 204] on icon "button" at bounding box center [1349, 200] width 5 height 9
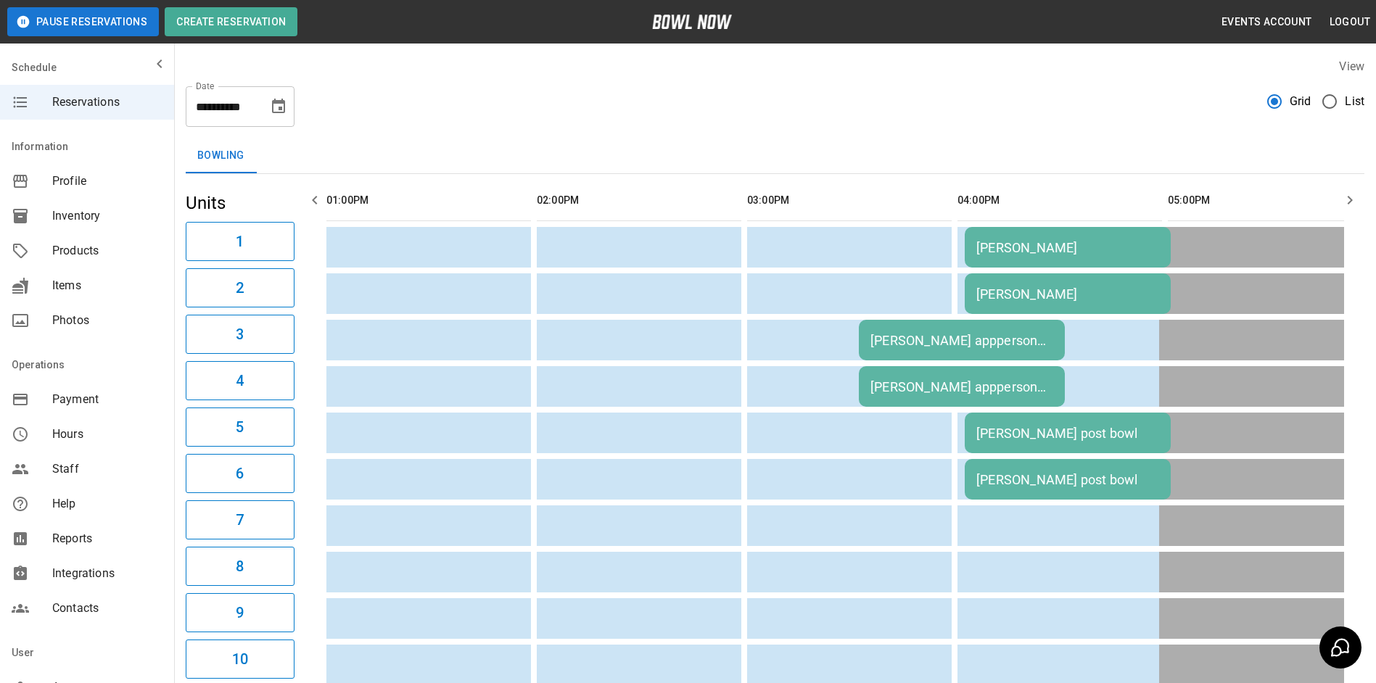
drag, startPoint x: 1347, startPoint y: 203, endPoint x: 1347, endPoint y: 193, distance: 10.2
click at [1347, 200] on icon "button" at bounding box center [1349, 199] width 17 height 17
